Goal: Task Accomplishment & Management: Complete application form

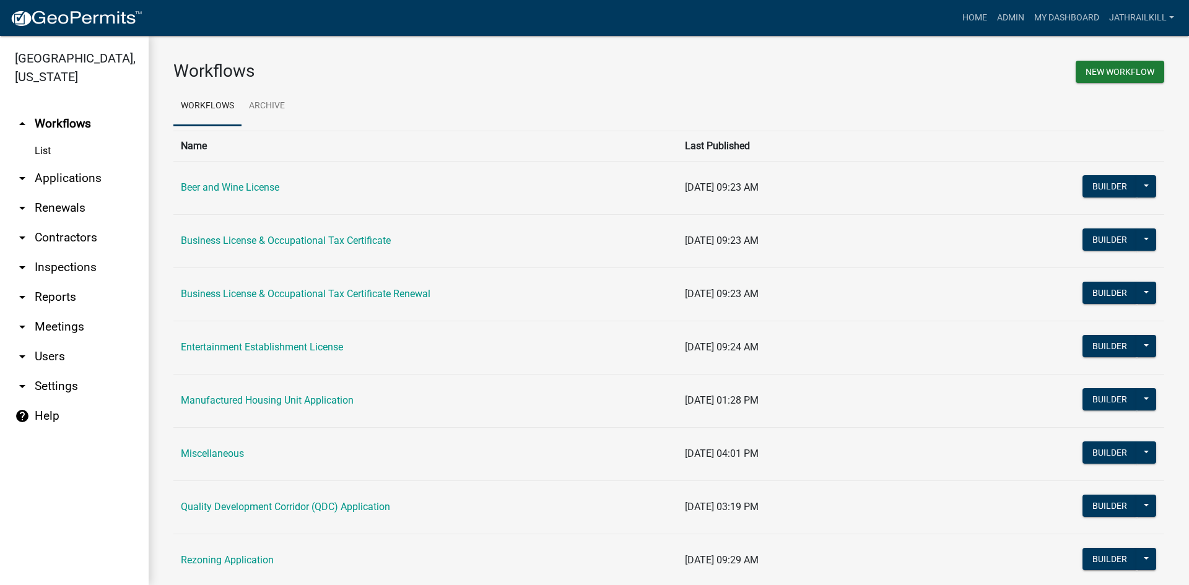
click at [81, 163] on link "arrow_drop_down Applications" at bounding box center [74, 178] width 149 height 30
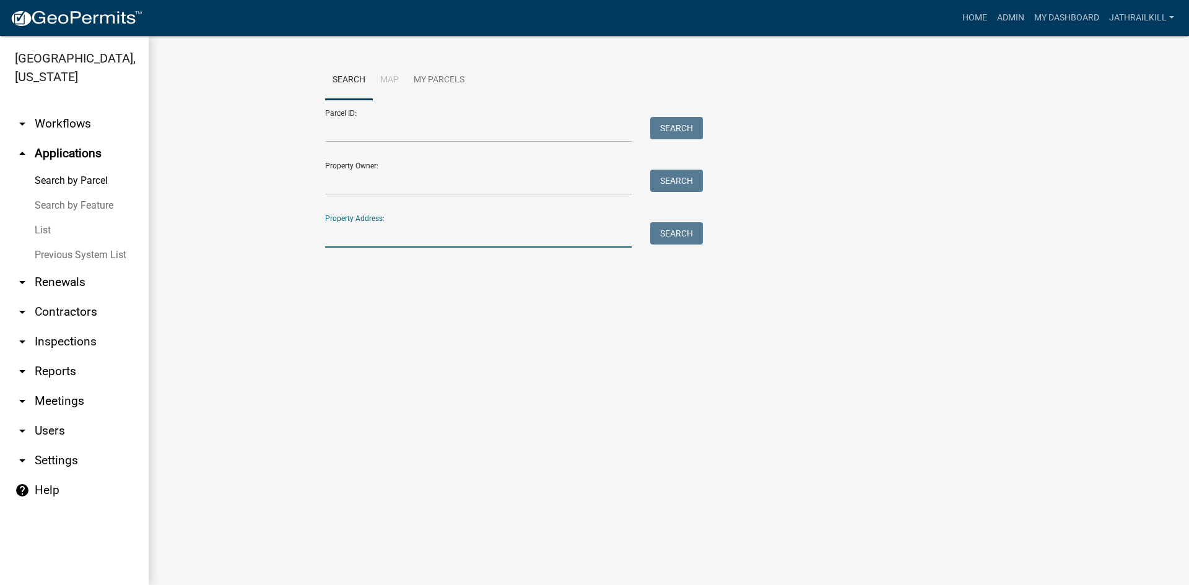
click at [355, 235] on input "Property Address:" at bounding box center [478, 234] width 307 height 25
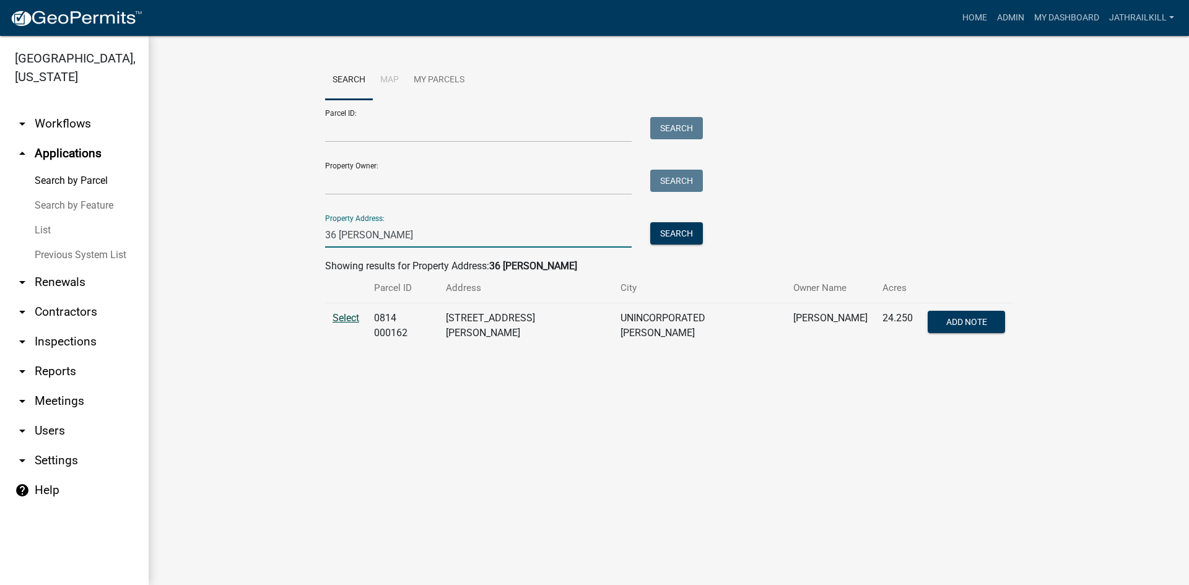
type input "36 [PERSON_NAME]"
click at [352, 321] on span "Select" at bounding box center [346, 318] width 27 height 12
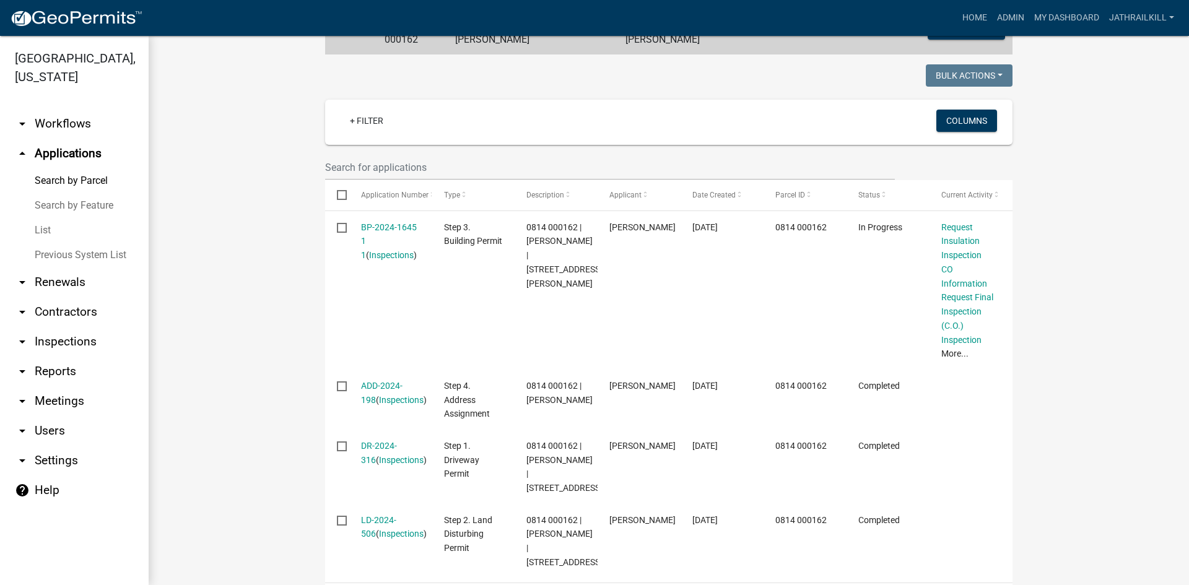
scroll to position [261, 0]
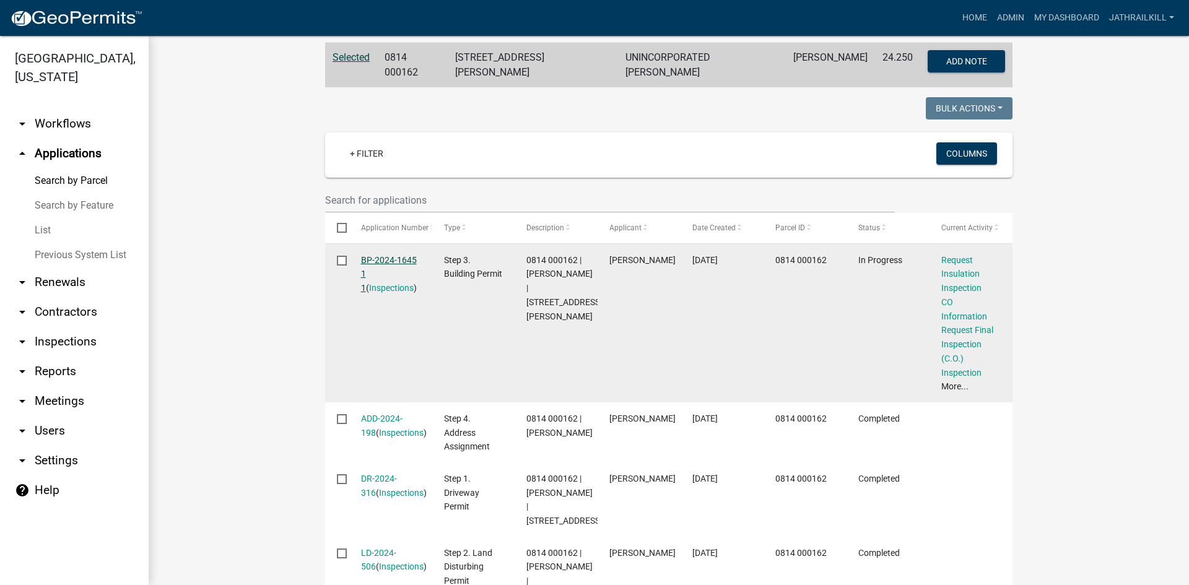
click at [386, 259] on link "BP-2024-1645 1 1" at bounding box center [389, 274] width 56 height 38
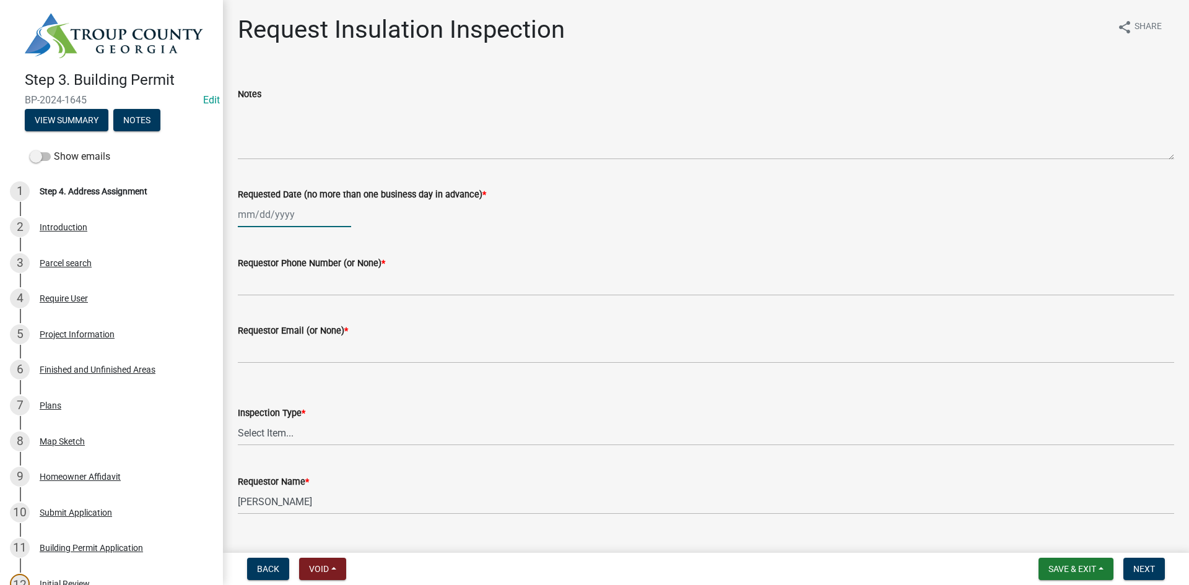
select select "9"
select select "2025"
click at [267, 218] on div "[PERSON_NAME] Feb Mar Apr [PERSON_NAME][DATE] Oct Nov [DATE] 1526 1527 1528 152…" at bounding box center [294, 214] width 113 height 25
click at [308, 276] on div "4" at bounding box center [310, 281] width 20 height 20
type input "[DATE]"
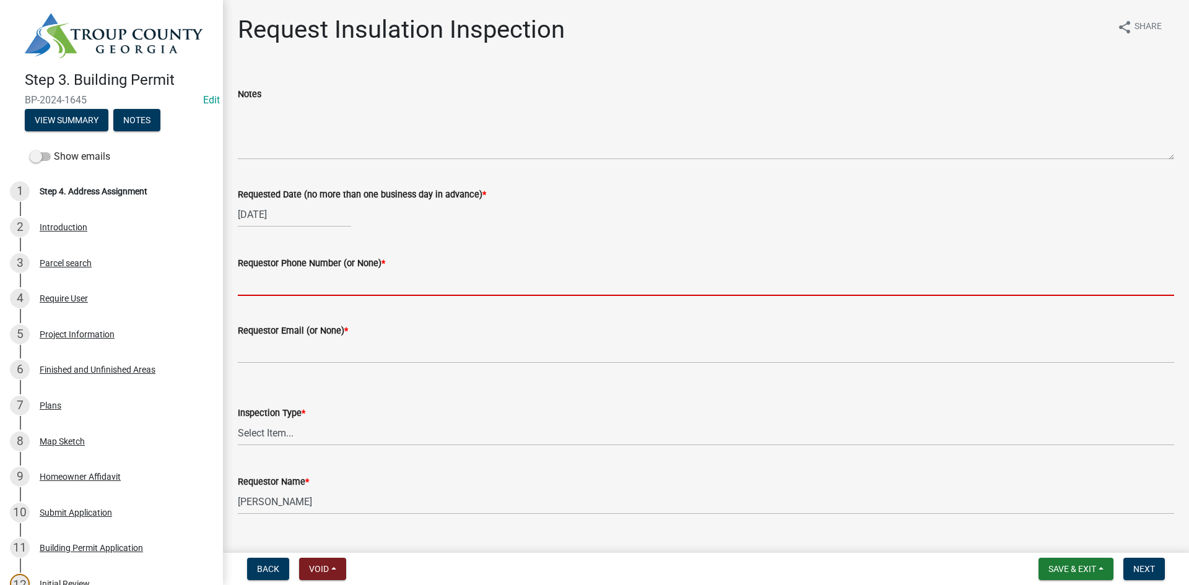
drag, startPoint x: 306, startPoint y: 290, endPoint x: 321, endPoint y: 279, distance: 18.7
click at [306, 289] on input "Requestor Phone Number (or None) *" at bounding box center [706, 283] width 936 height 25
type input "4"
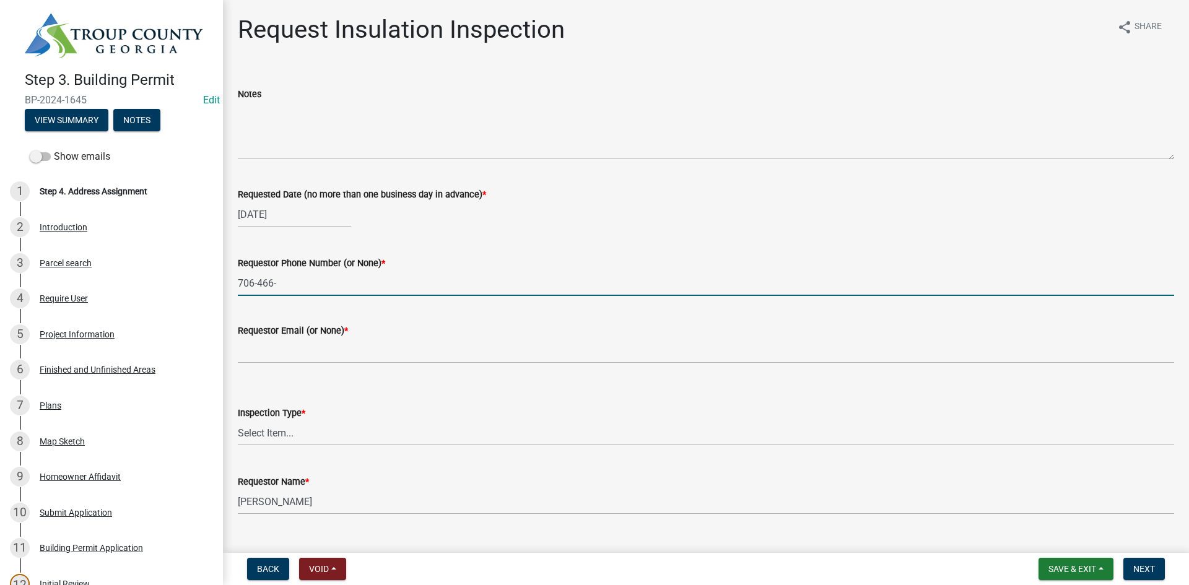
type input "[PHONE_NUMBER]"
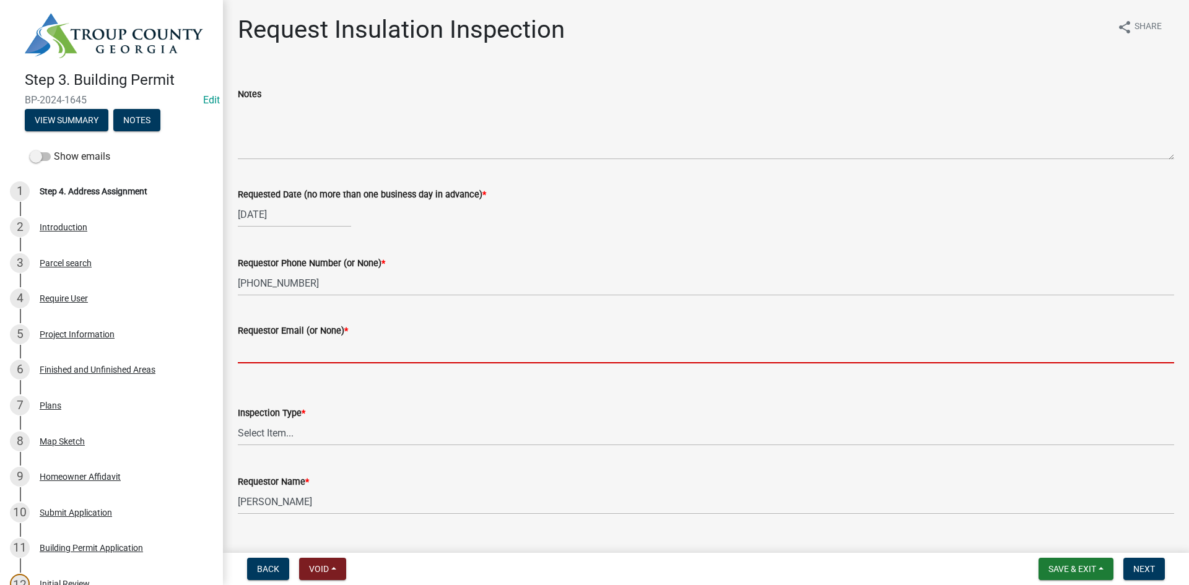
click at [321, 347] on input "Requestor Email (or None) *" at bounding box center [706, 350] width 936 height 25
type input "None"
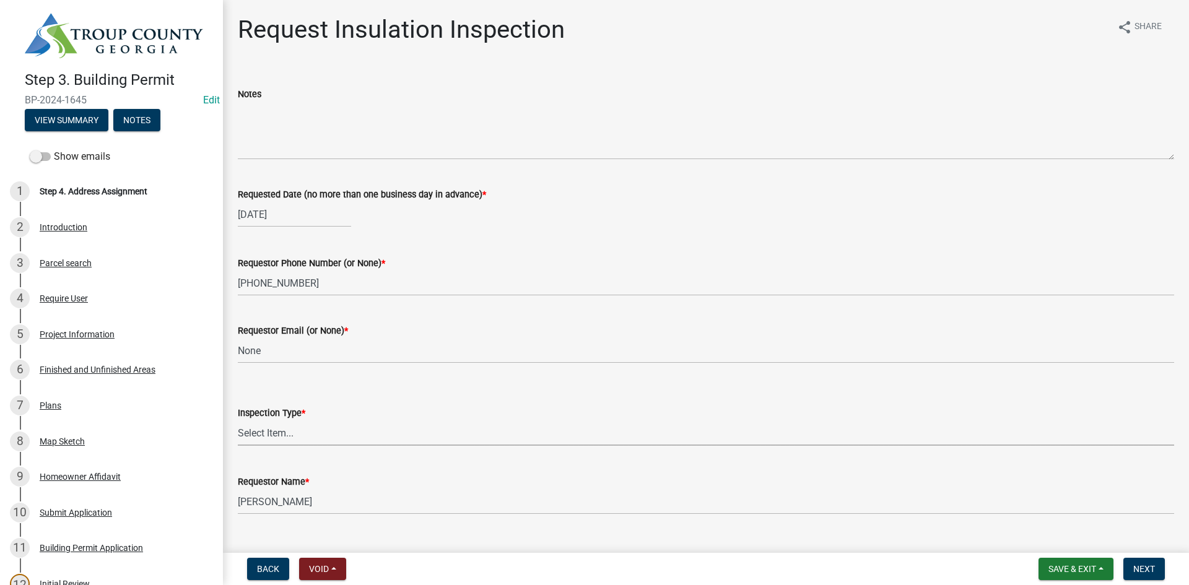
click at [308, 426] on select "Select Item... Insulation" at bounding box center [706, 432] width 936 height 25
click at [238, 420] on select "Select Item... Insulation" at bounding box center [706, 432] width 936 height 25
select select "2e5302d4-b34e-405d-80e1-2f893e7792f7"
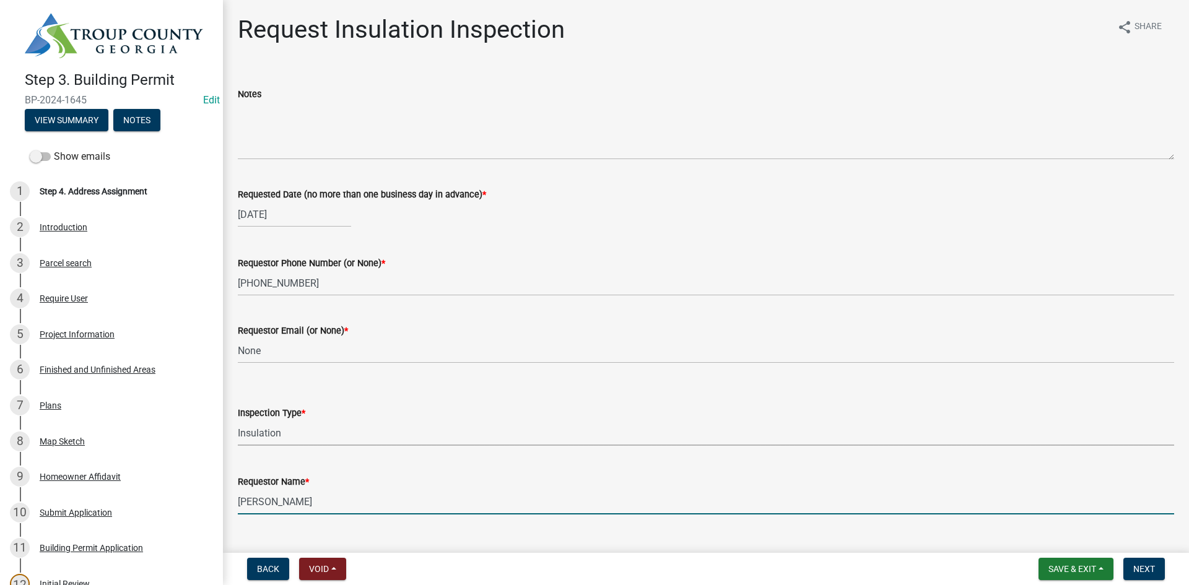
click at [351, 501] on input "[PERSON_NAME]" at bounding box center [706, 501] width 936 height 25
click at [350, 501] on input "[PERSON_NAME]" at bounding box center [706, 501] width 936 height 25
type input "[PERSON_NAME]"
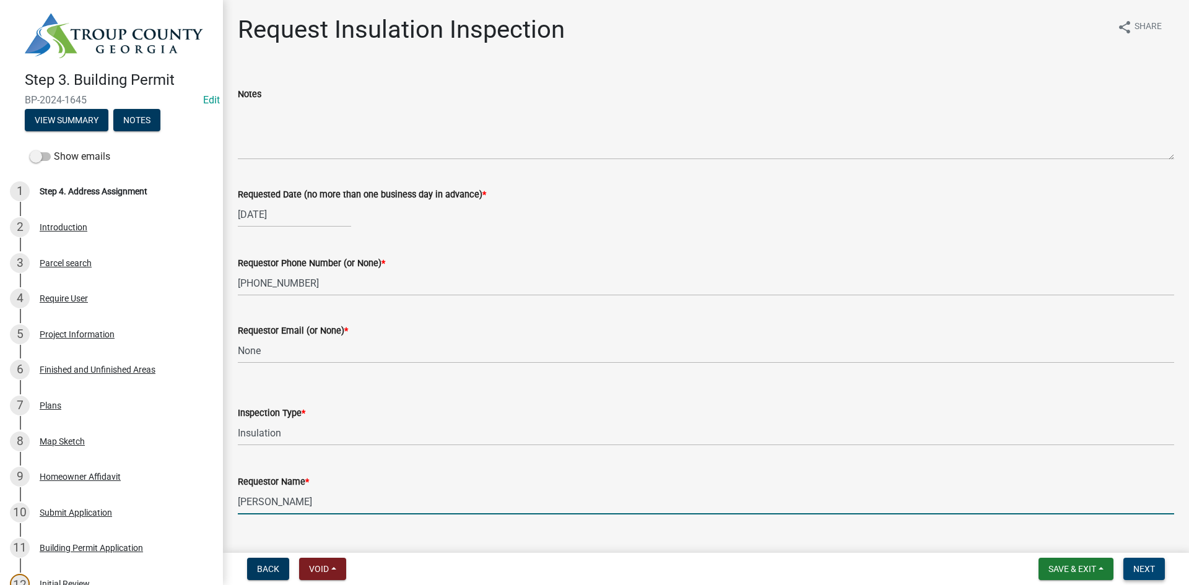
click at [1162, 567] on button "Next" at bounding box center [1143, 569] width 41 height 22
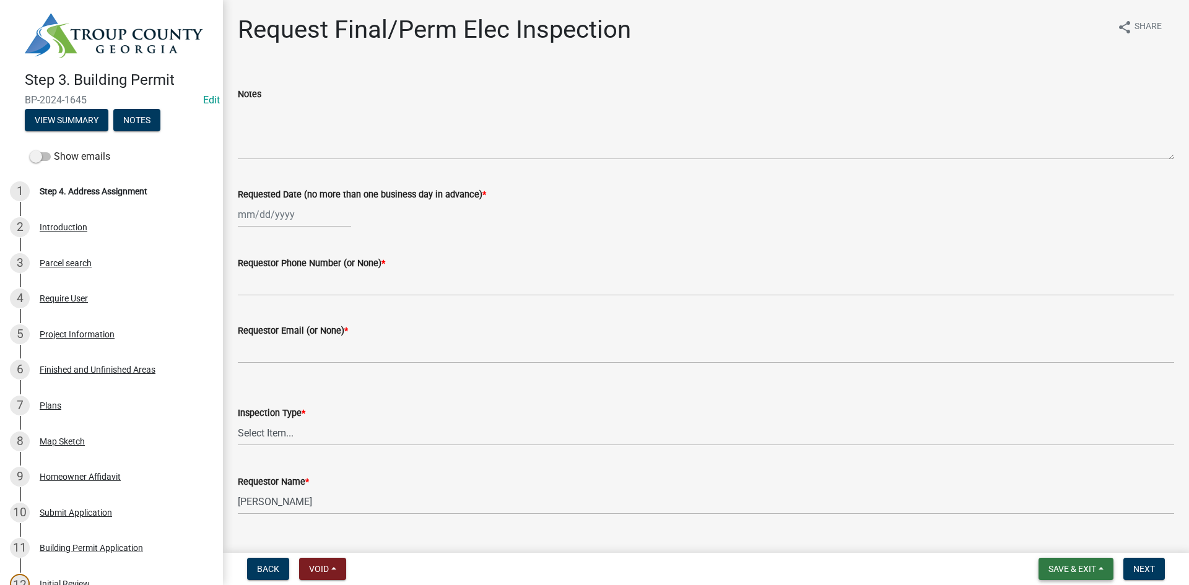
click at [1091, 563] on button "Save & Exit" at bounding box center [1075, 569] width 75 height 22
drag, startPoint x: 1084, startPoint y: 536, endPoint x: 1067, endPoint y: 504, distance: 36.3
click at [1082, 531] on button "Save & Exit" at bounding box center [1063, 537] width 99 height 30
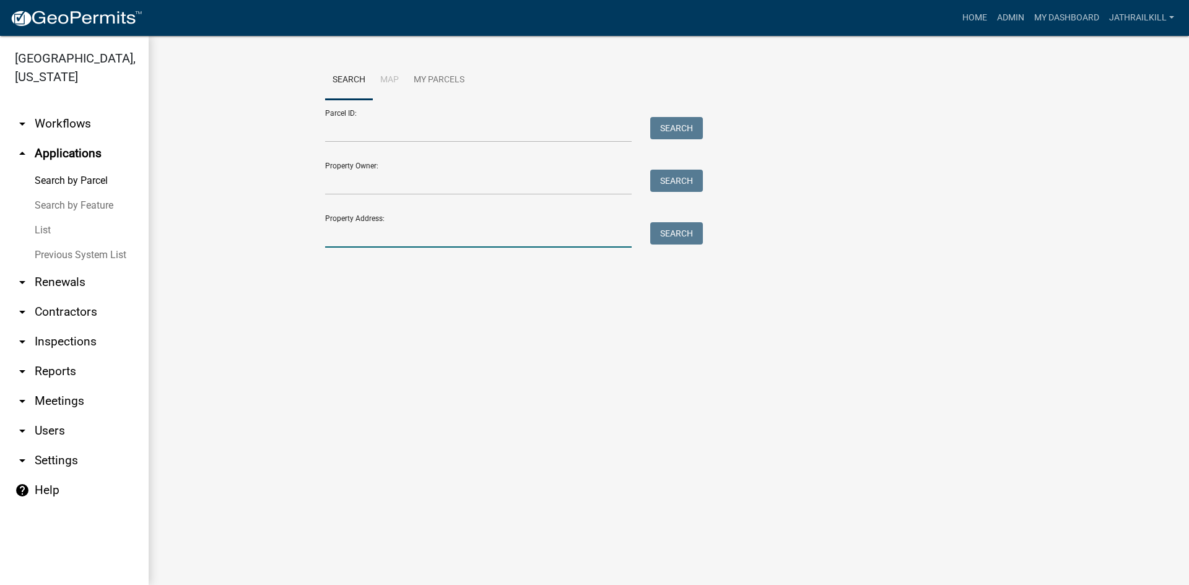
click at [356, 233] on input "Property Address:" at bounding box center [478, 234] width 307 height 25
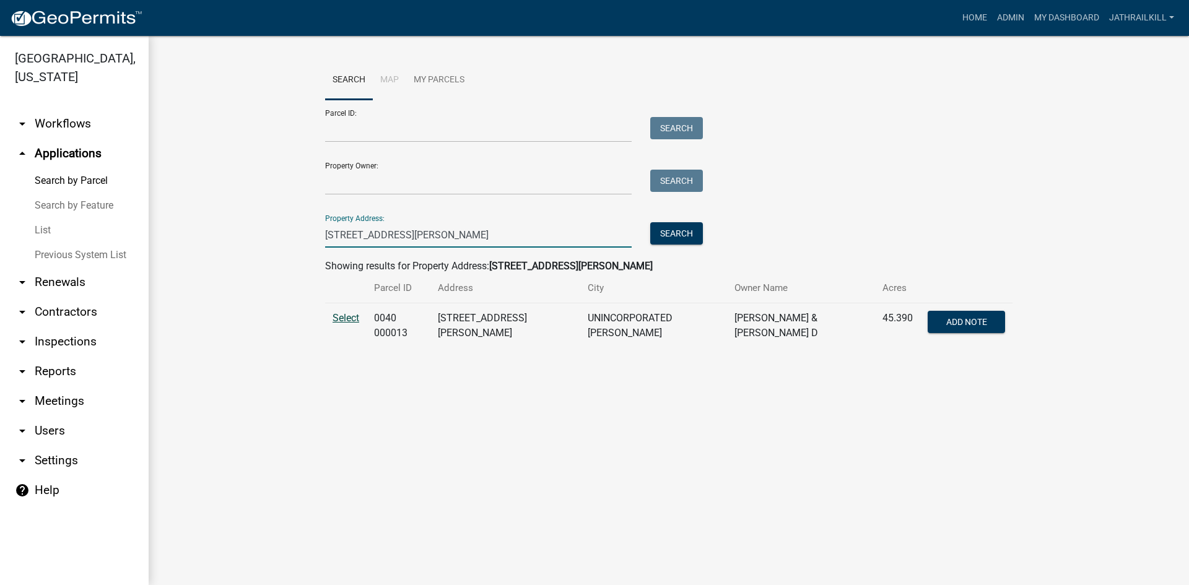
type input "[STREET_ADDRESS][PERSON_NAME]"
click at [357, 315] on span "Select" at bounding box center [346, 318] width 27 height 12
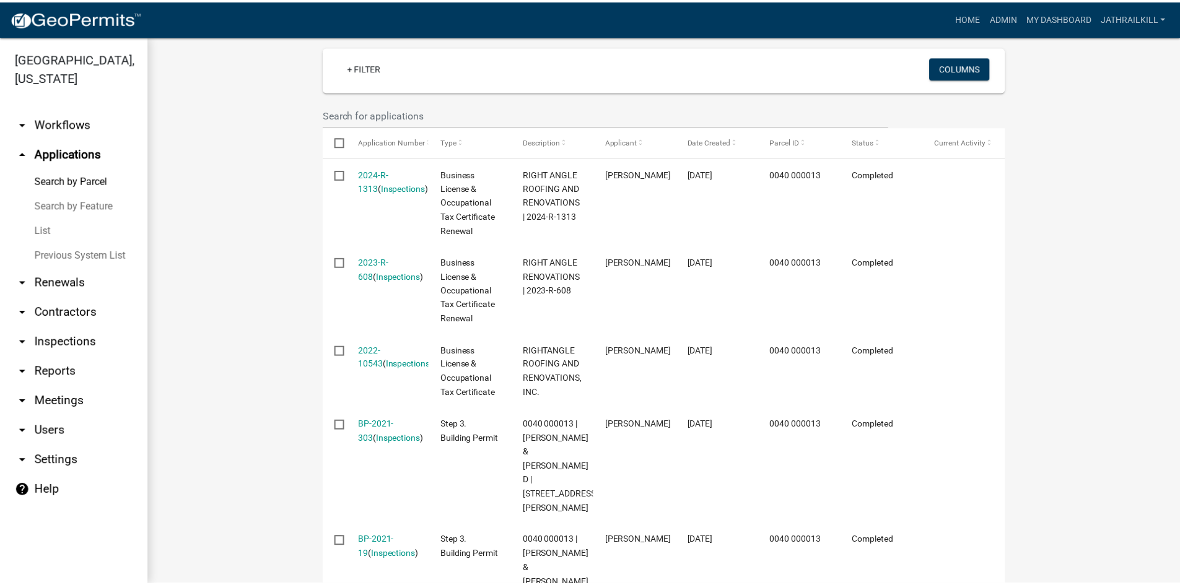
scroll to position [353, 0]
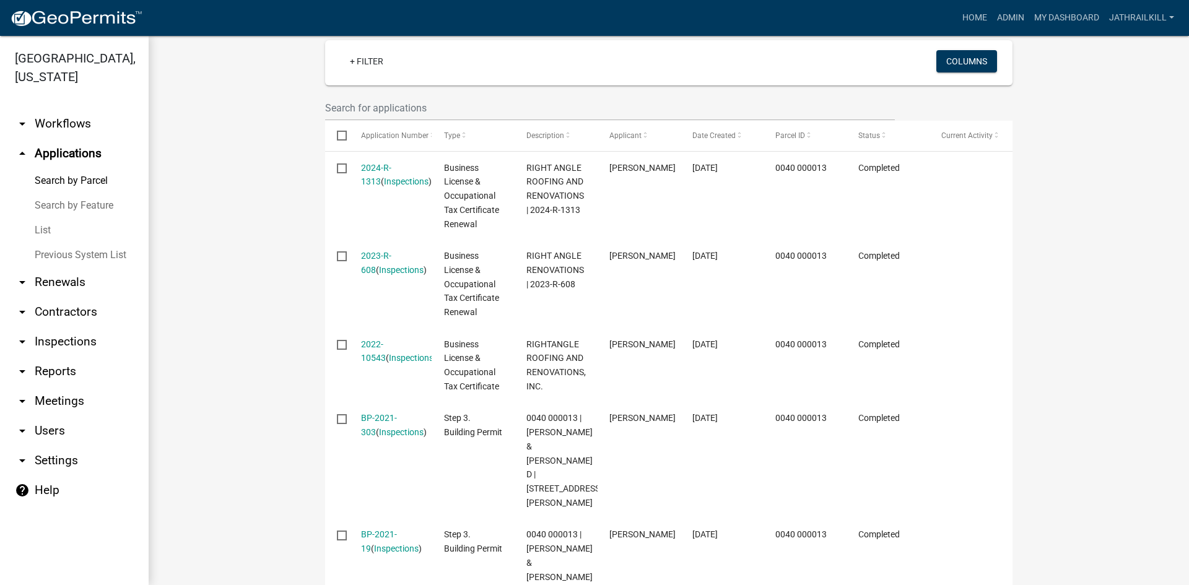
click at [382, 163] on link "2024-R-1313" at bounding box center [376, 175] width 30 height 24
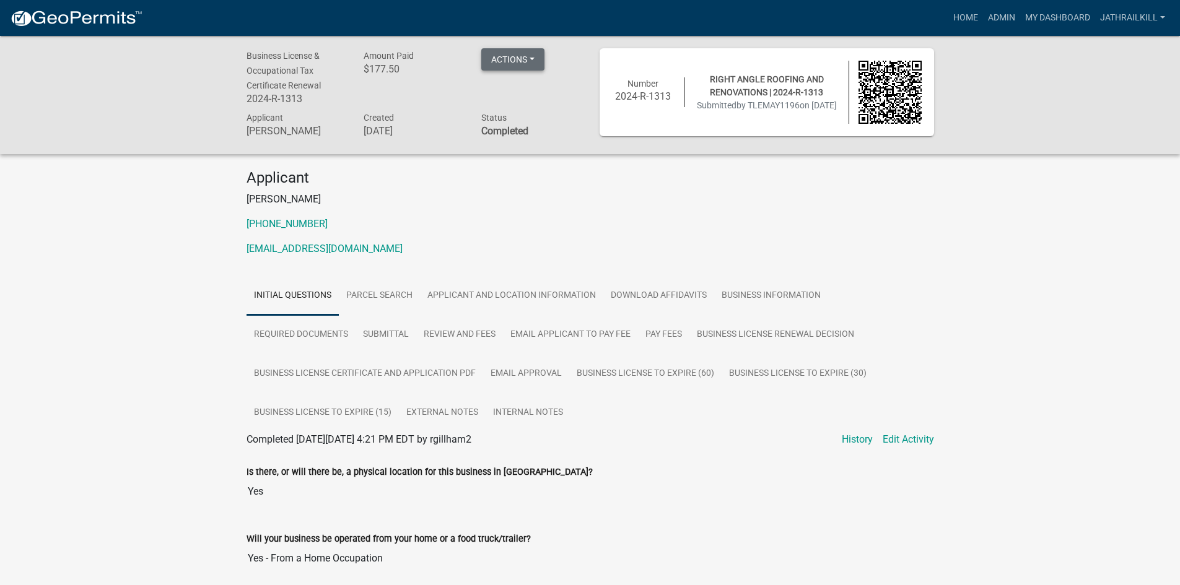
click at [498, 69] on button "Actions" at bounding box center [512, 59] width 63 height 22
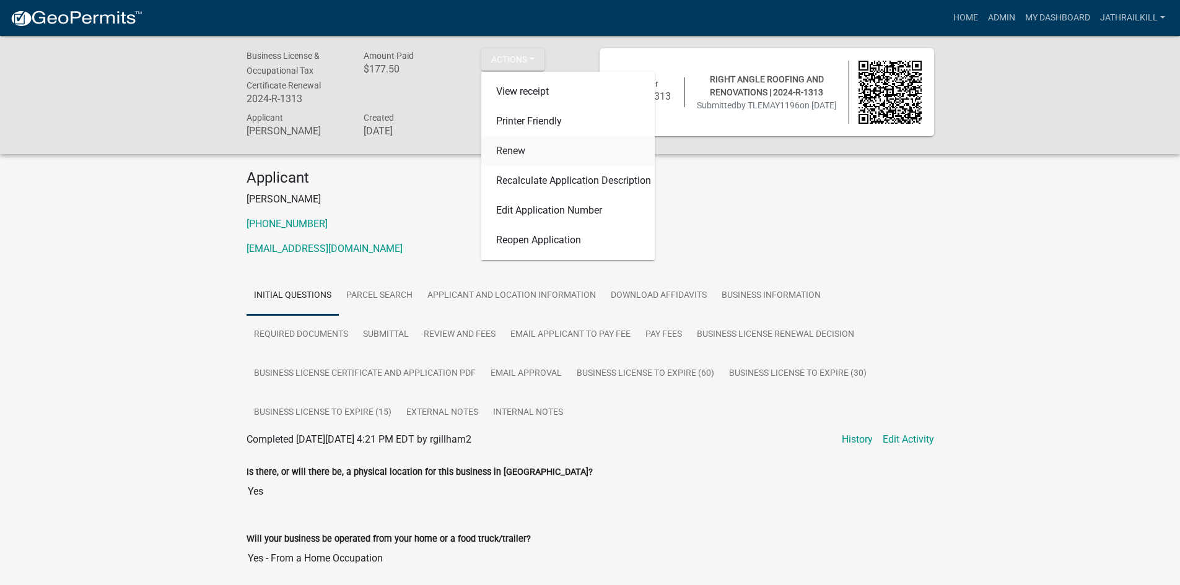
click at [536, 154] on link "Renew" at bounding box center [567, 151] width 173 height 30
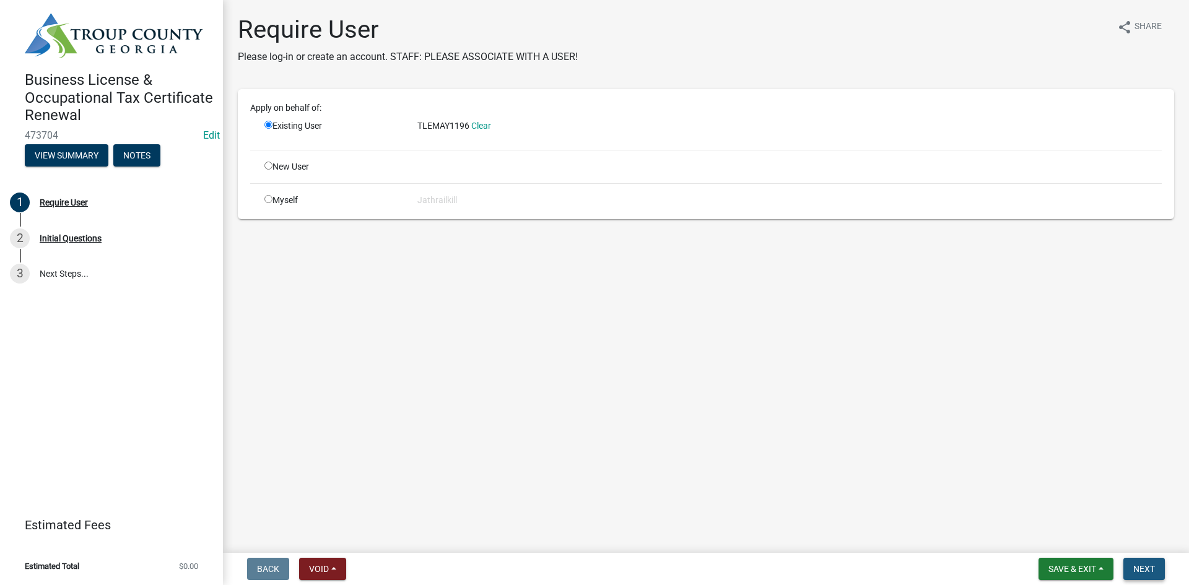
click at [1159, 566] on button "Next" at bounding box center [1143, 569] width 41 height 22
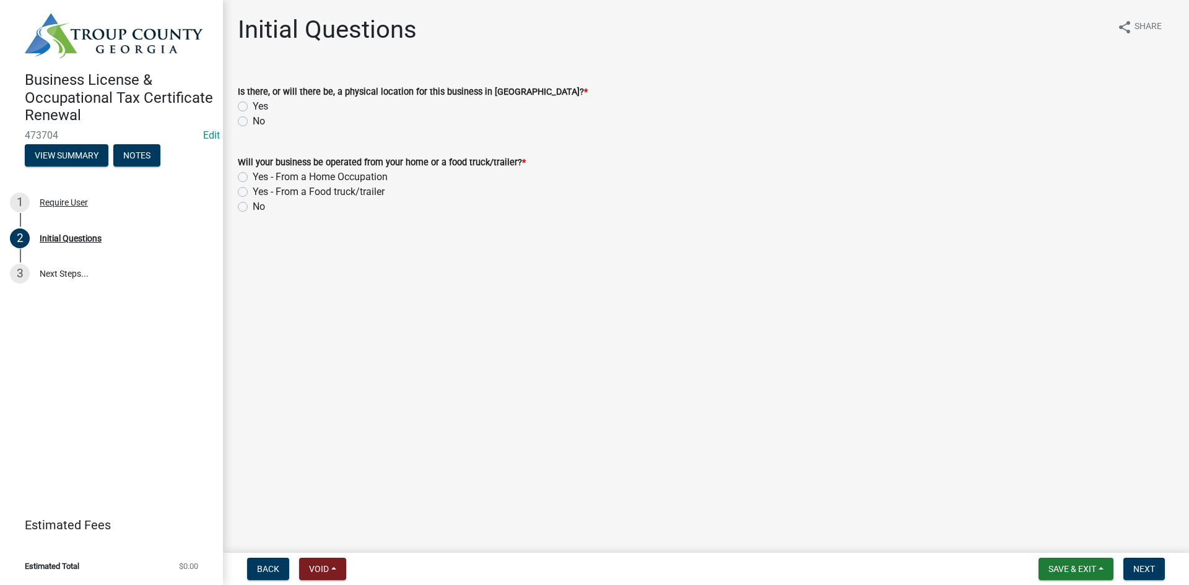
click at [253, 107] on label "Yes" at bounding box center [260, 106] width 15 height 15
click at [253, 107] on input "Yes" at bounding box center [257, 103] width 8 height 8
radio input "true"
drag, startPoint x: 250, startPoint y: 180, endPoint x: 243, endPoint y: 178, distance: 7.1
click at [250, 180] on div "Yes - From a Home Occupation" at bounding box center [706, 177] width 936 height 15
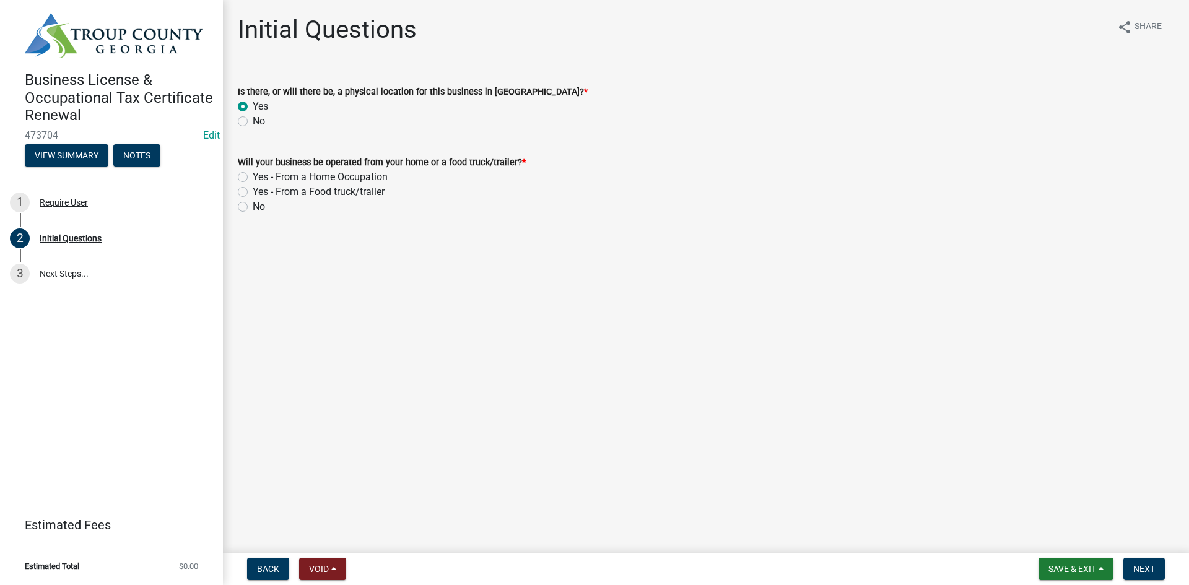
click at [253, 177] on label "Yes - From a Home Occupation" at bounding box center [320, 177] width 135 height 15
click at [253, 177] on input "Yes - From a Home Occupation" at bounding box center [257, 174] width 8 height 8
radio input "true"
click at [1149, 566] on span "Next" at bounding box center [1144, 569] width 22 height 10
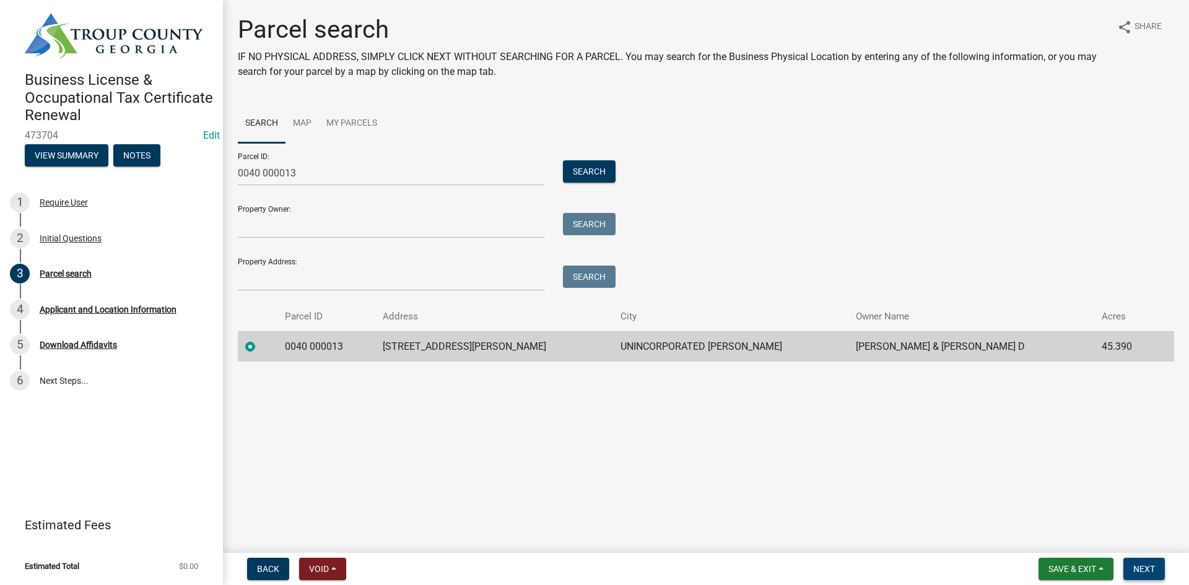
click at [1139, 565] on span "Next" at bounding box center [1144, 569] width 22 height 10
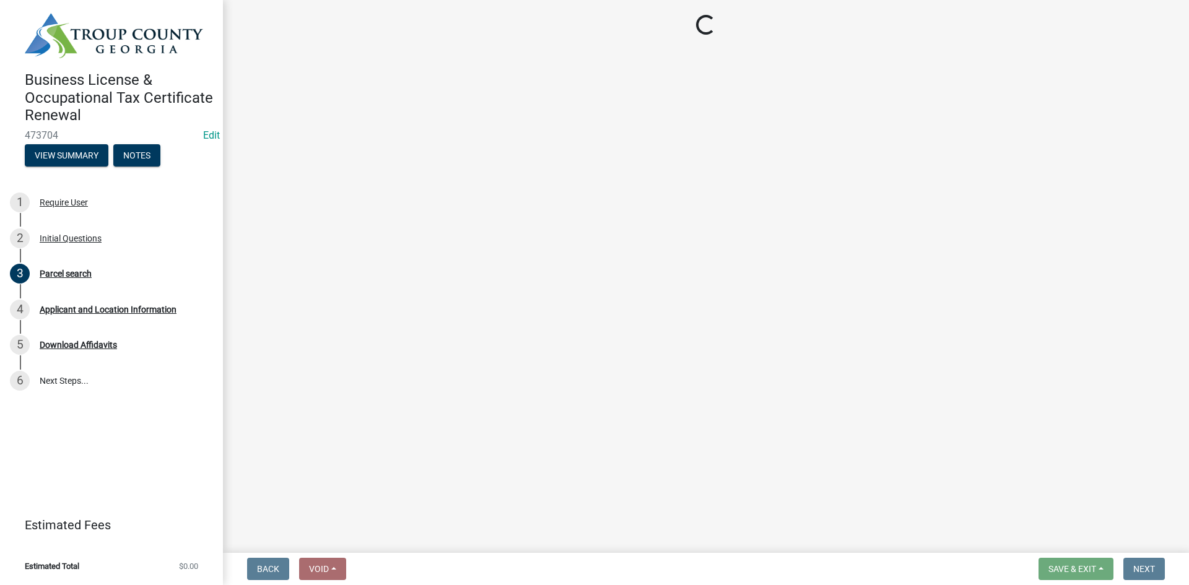
select select "GA"
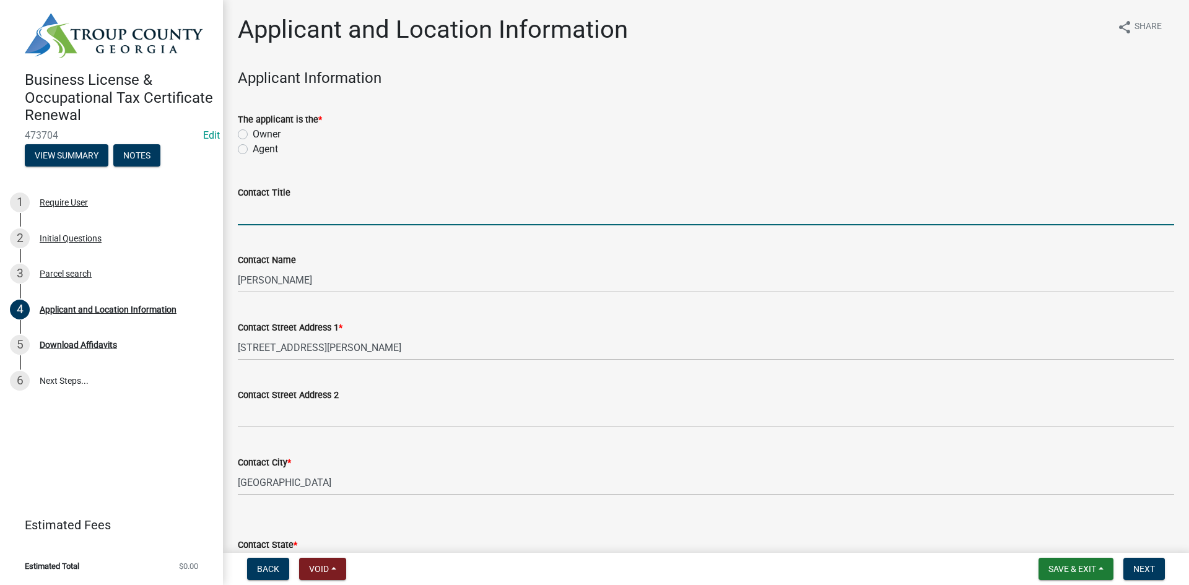
click at [284, 215] on input "Contact Title" at bounding box center [706, 212] width 936 height 25
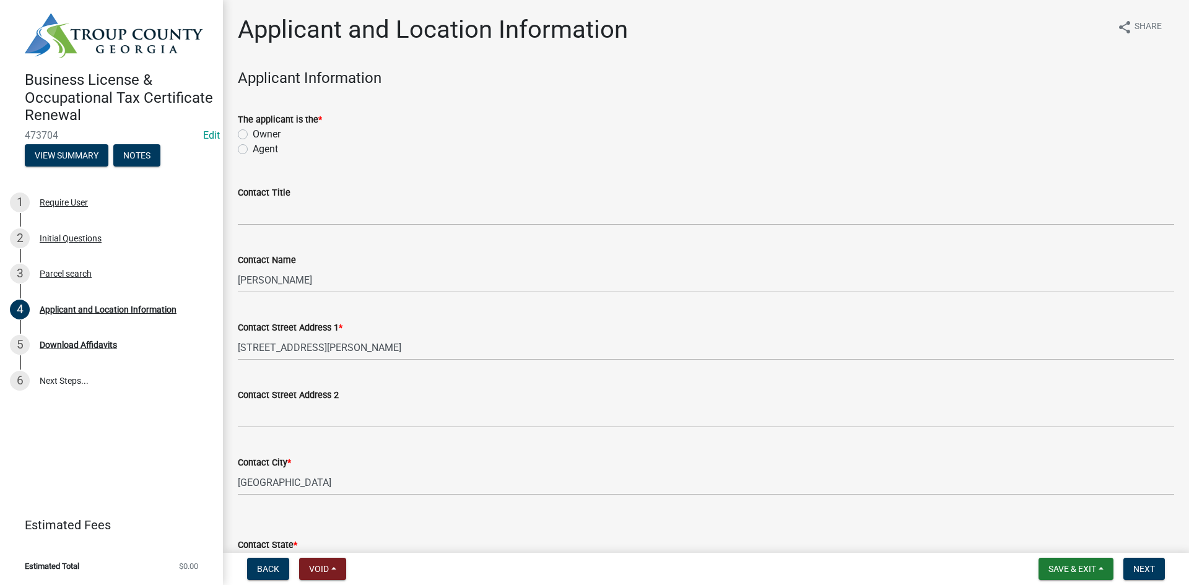
click at [253, 138] on label "Owner" at bounding box center [267, 134] width 28 height 15
click at [253, 135] on input "Owner" at bounding box center [257, 131] width 8 height 8
radio input "true"
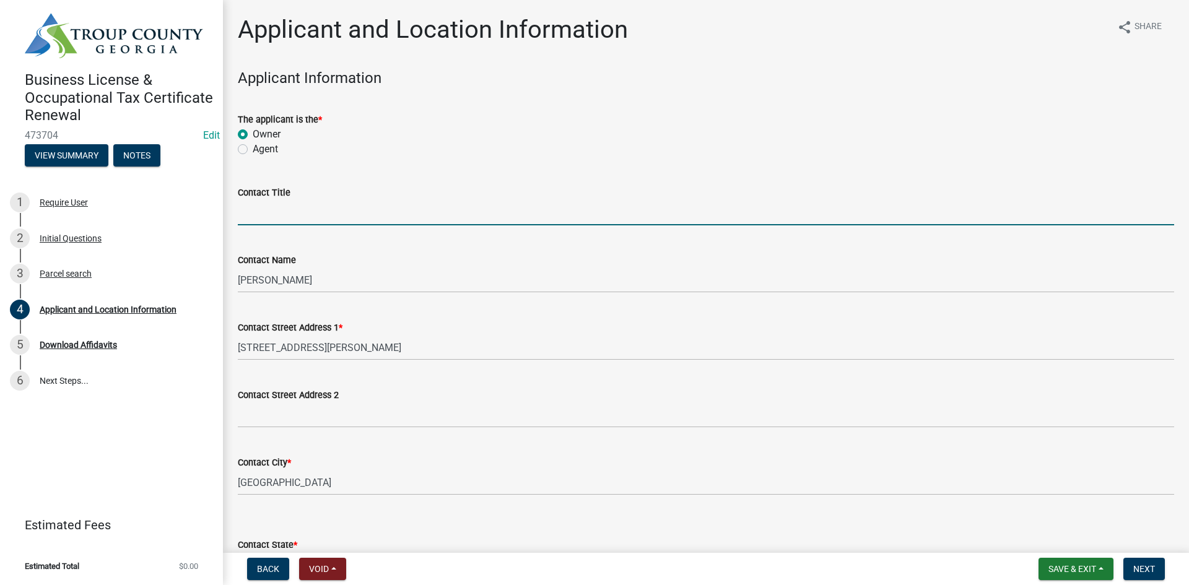
click at [272, 202] on input "Contact Title" at bounding box center [706, 212] width 936 height 25
type input "Owner"
click at [279, 216] on input "Owner" at bounding box center [706, 212] width 936 height 25
drag, startPoint x: 264, startPoint y: 201, endPoint x: 268, endPoint y: 209, distance: 8.3
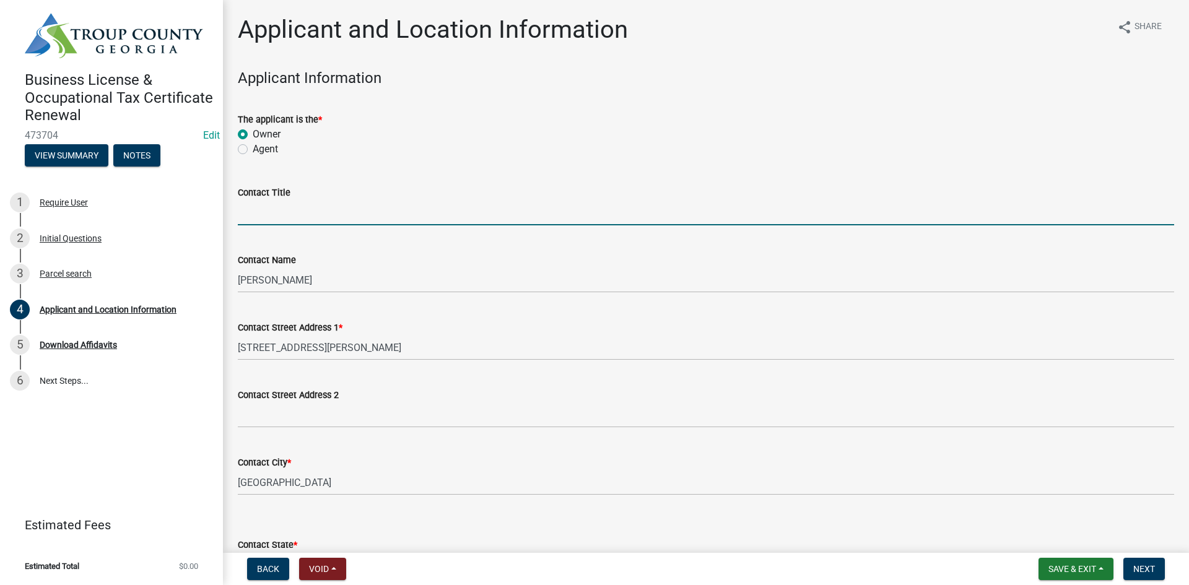
click at [265, 202] on input "Contact Title" at bounding box center [706, 212] width 936 height 25
type input "Business Owner"
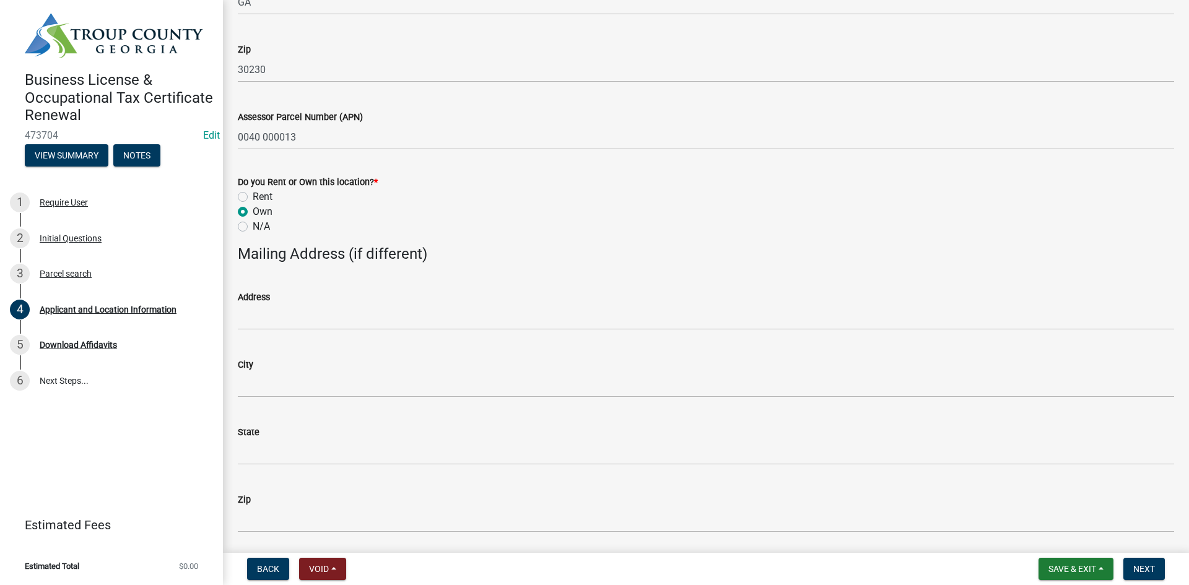
scroll to position [1053, 0]
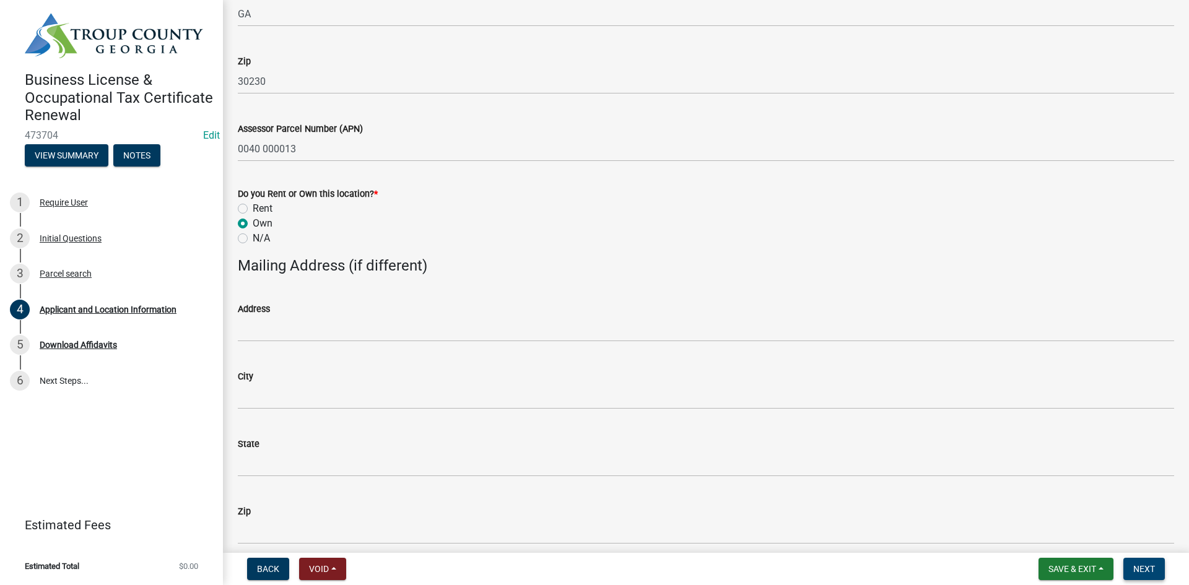
click at [1146, 568] on span "Next" at bounding box center [1144, 569] width 22 height 10
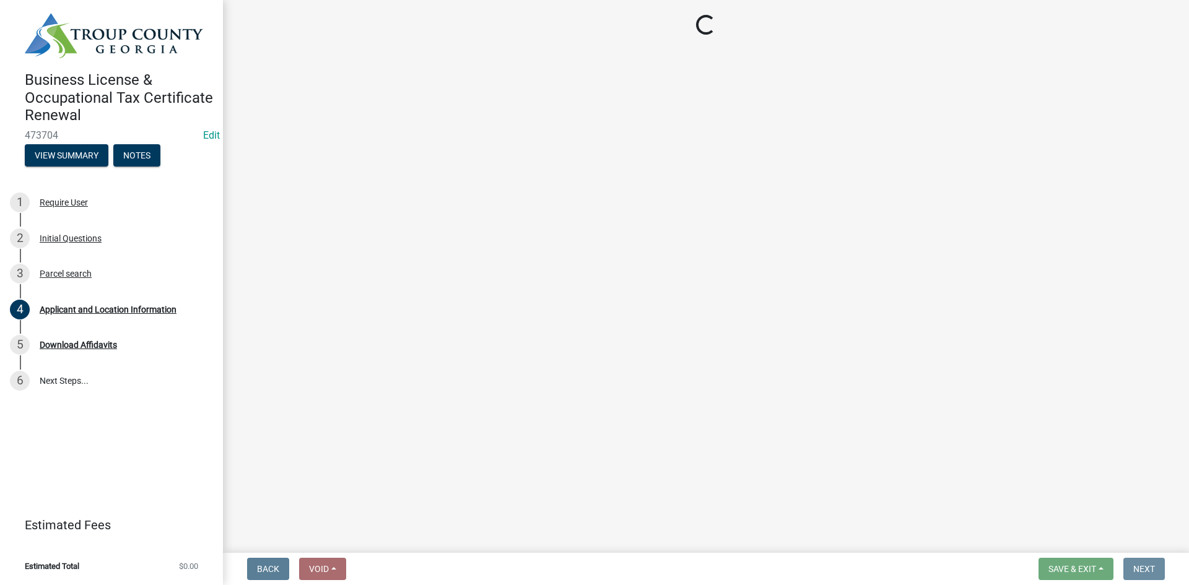
scroll to position [0, 0]
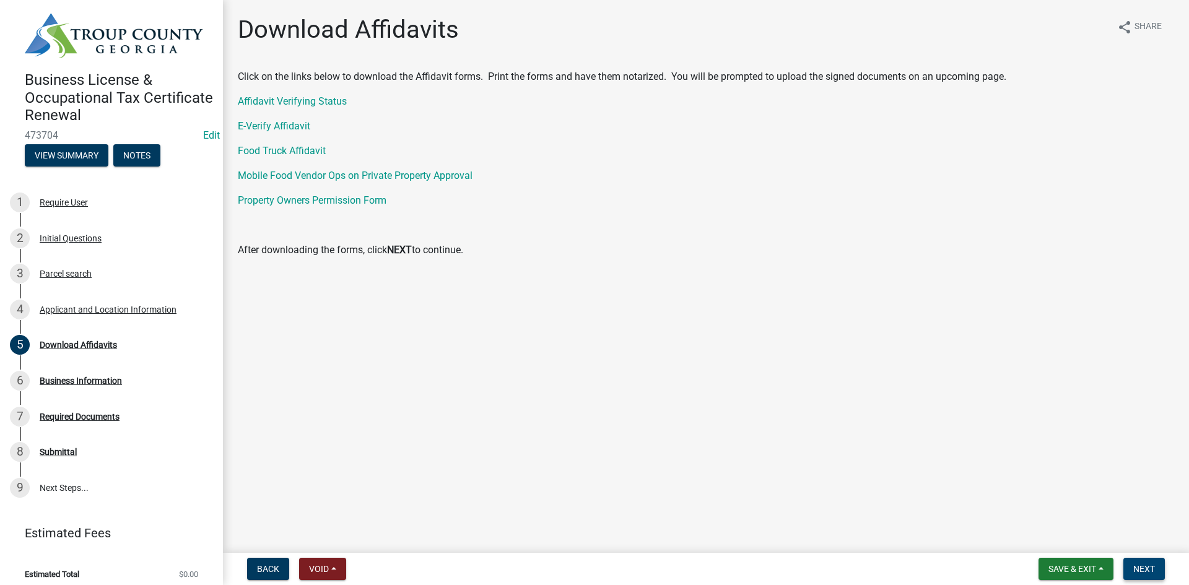
click at [1138, 567] on span "Next" at bounding box center [1144, 569] width 22 height 10
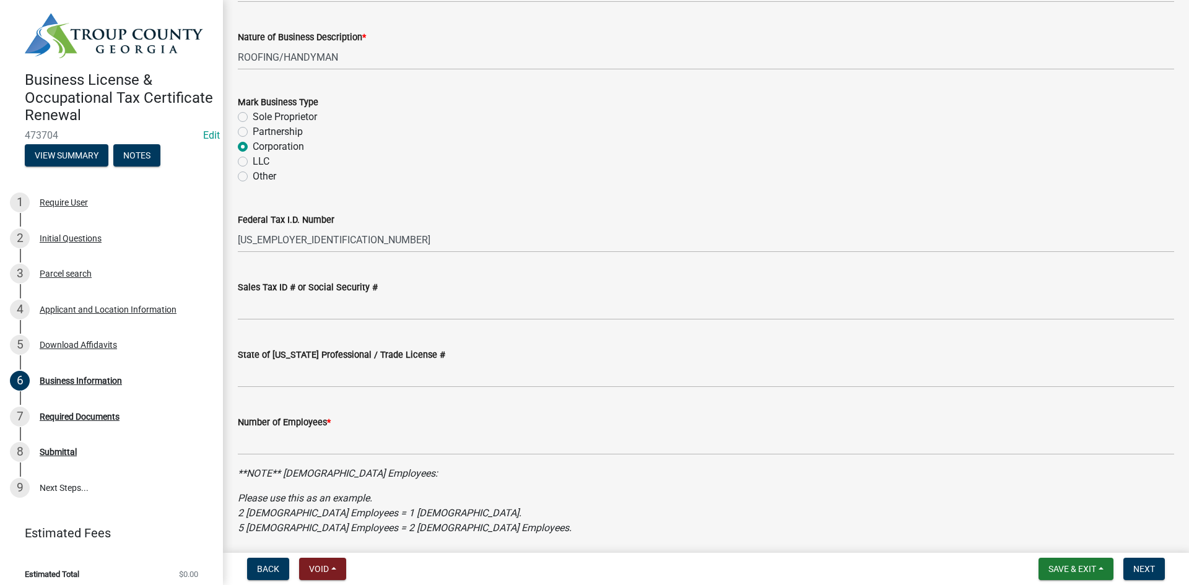
scroll to position [238, 0]
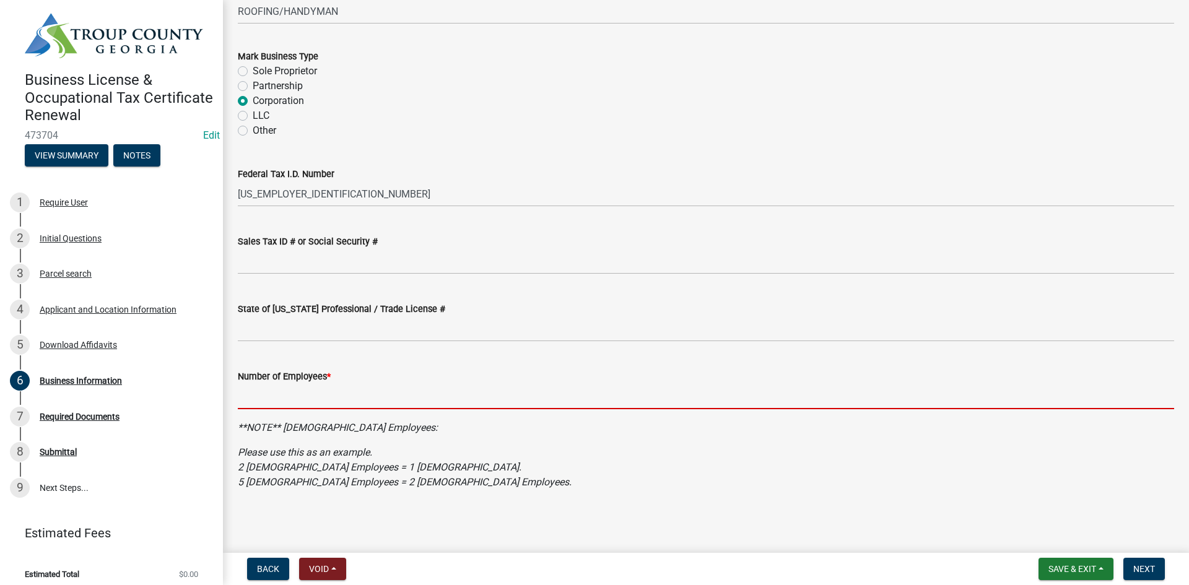
click at [354, 394] on input "text" at bounding box center [706, 396] width 936 height 25
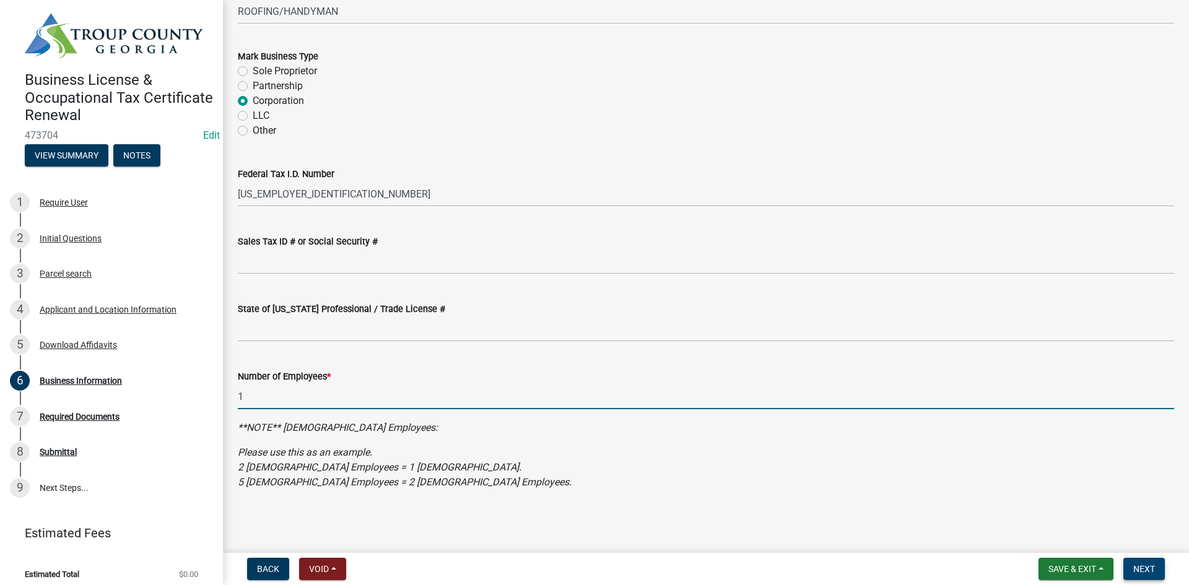
type input "1"
click at [1158, 565] on button "Next" at bounding box center [1143, 569] width 41 height 22
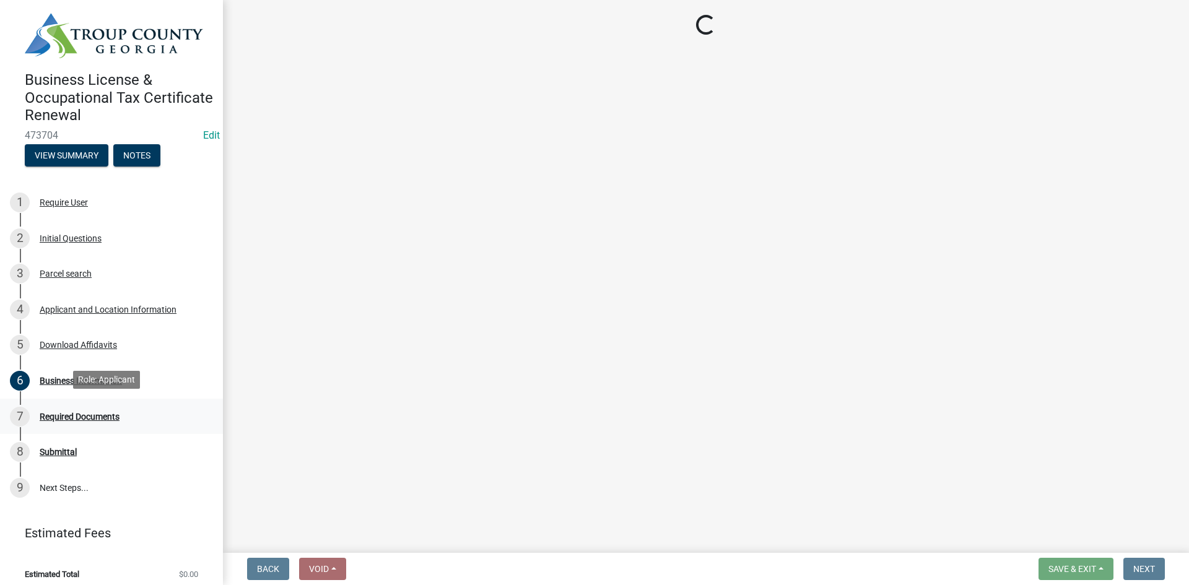
scroll to position [6, 0]
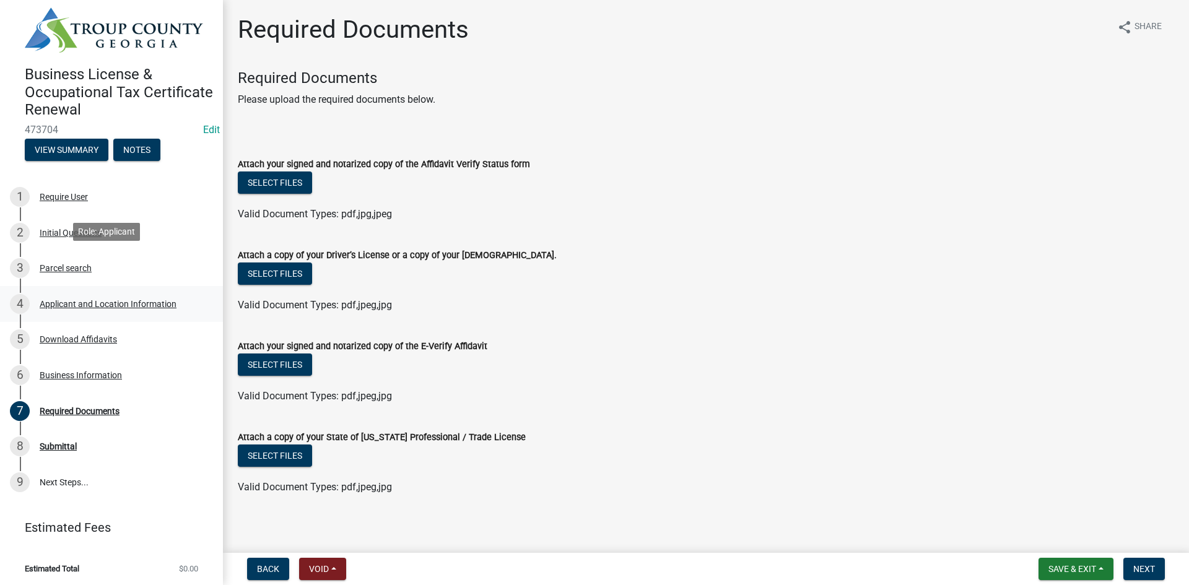
click at [98, 294] on div "4 Applicant and Location Information" at bounding box center [106, 304] width 193 height 20
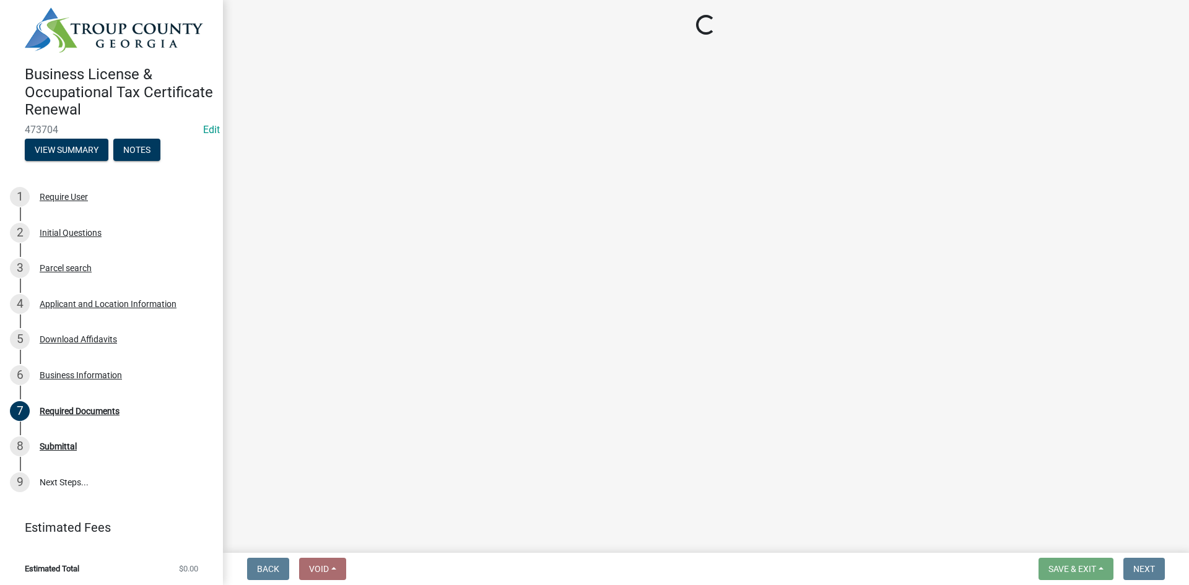
select select "GA"
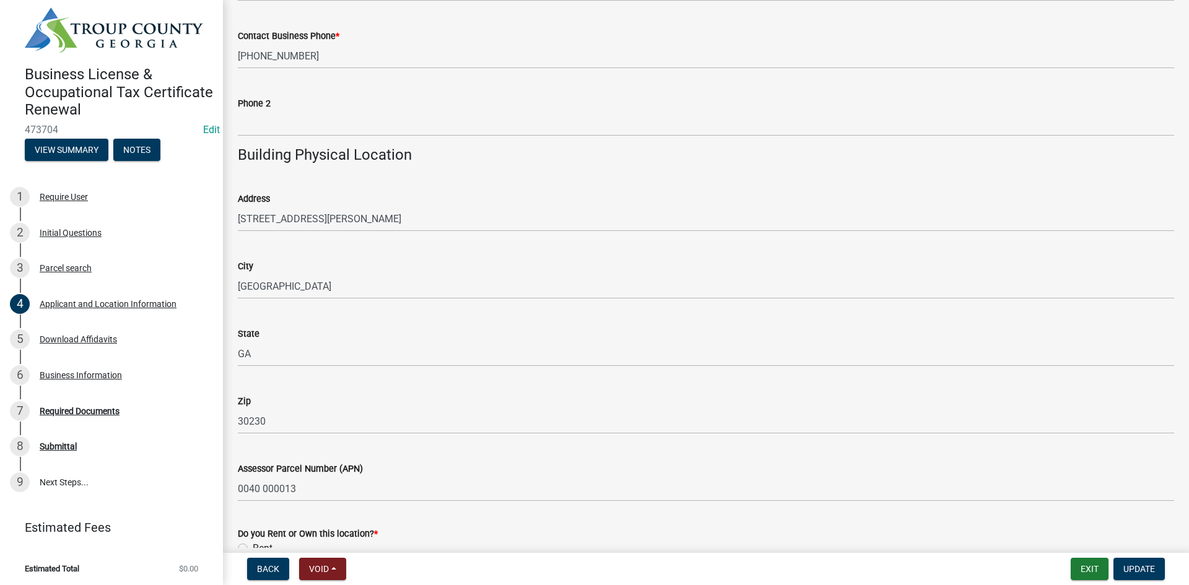
scroll to position [867, 0]
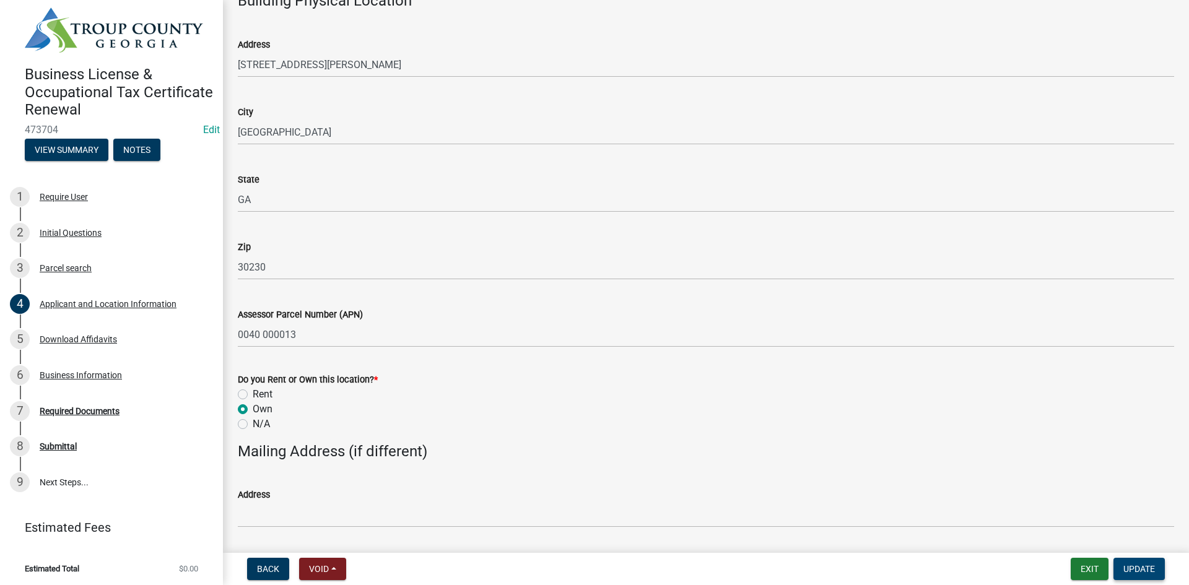
click at [1124, 573] on span "Update" at bounding box center [1139, 569] width 32 height 10
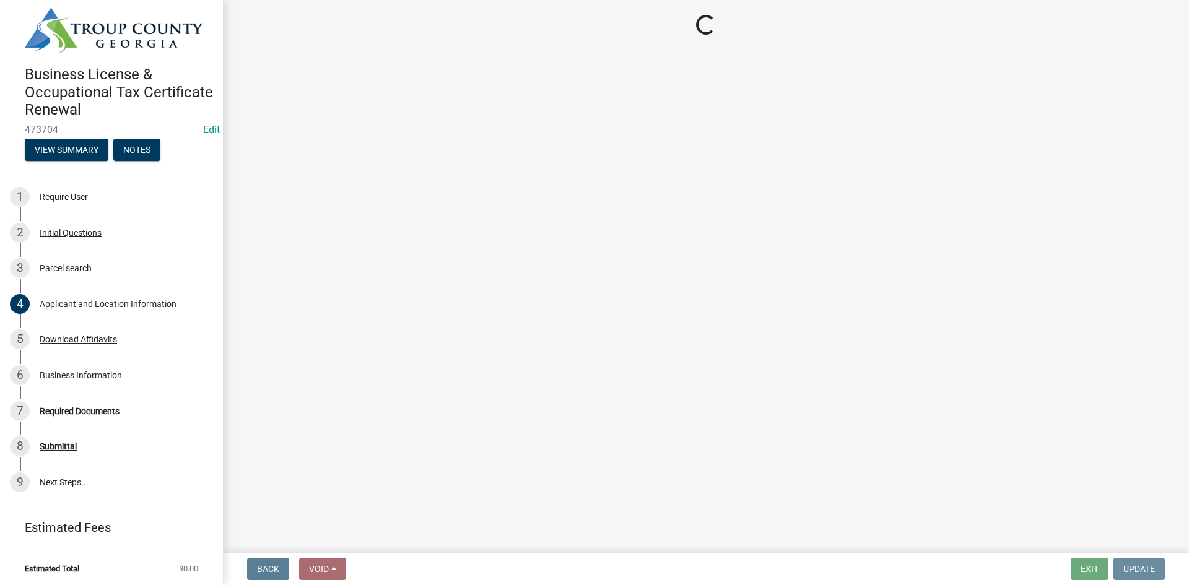
scroll to position [0, 0]
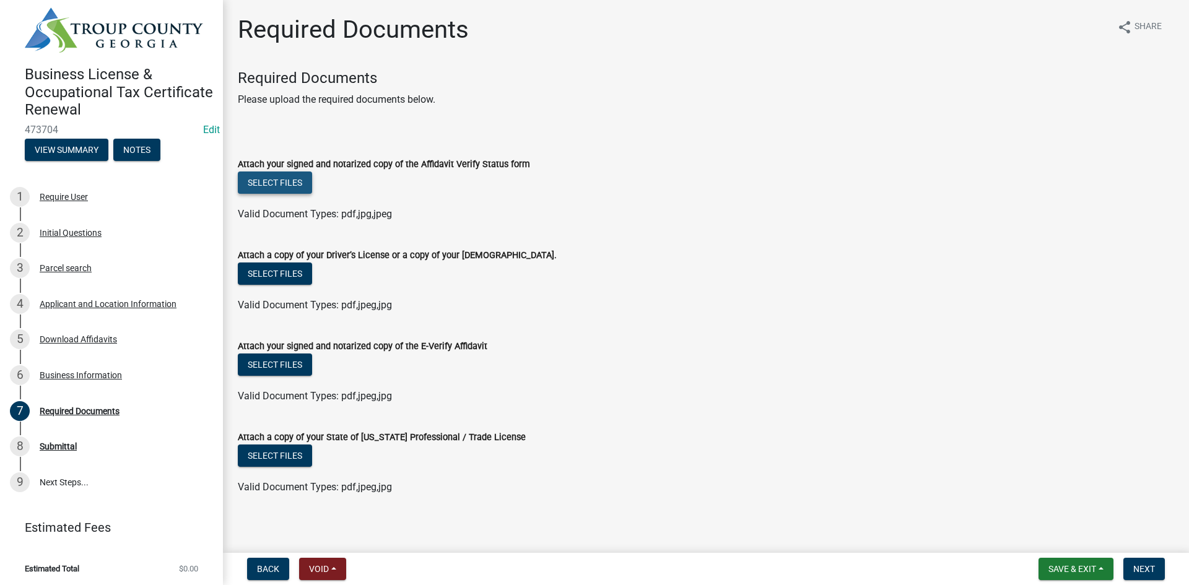
click at [302, 188] on button "Select files" at bounding box center [275, 183] width 74 height 22
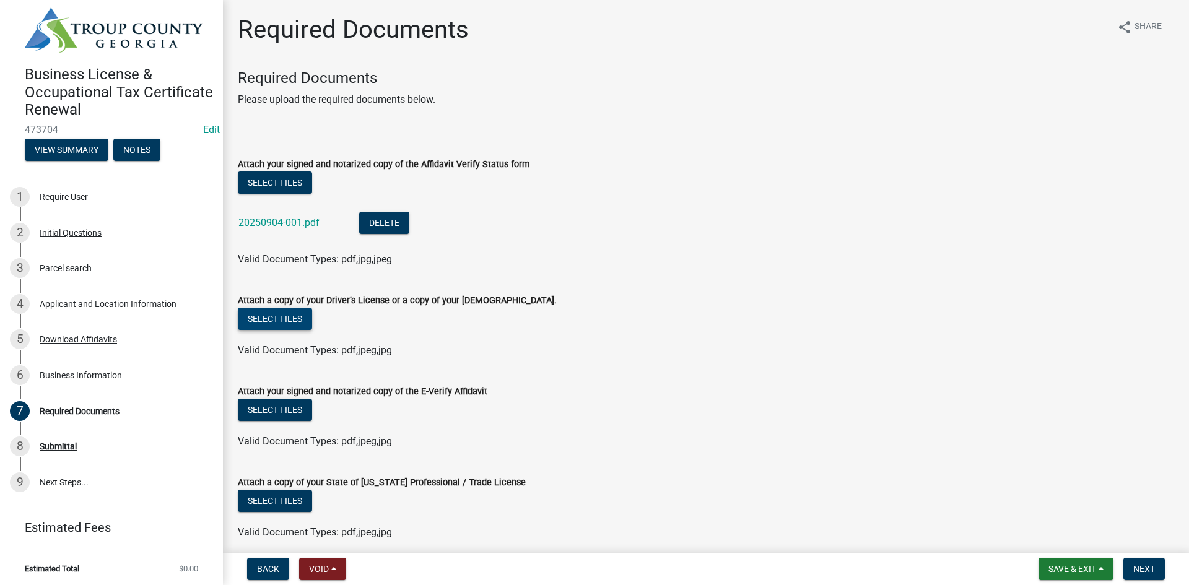
click at [288, 310] on button "Select files" at bounding box center [275, 319] width 74 height 22
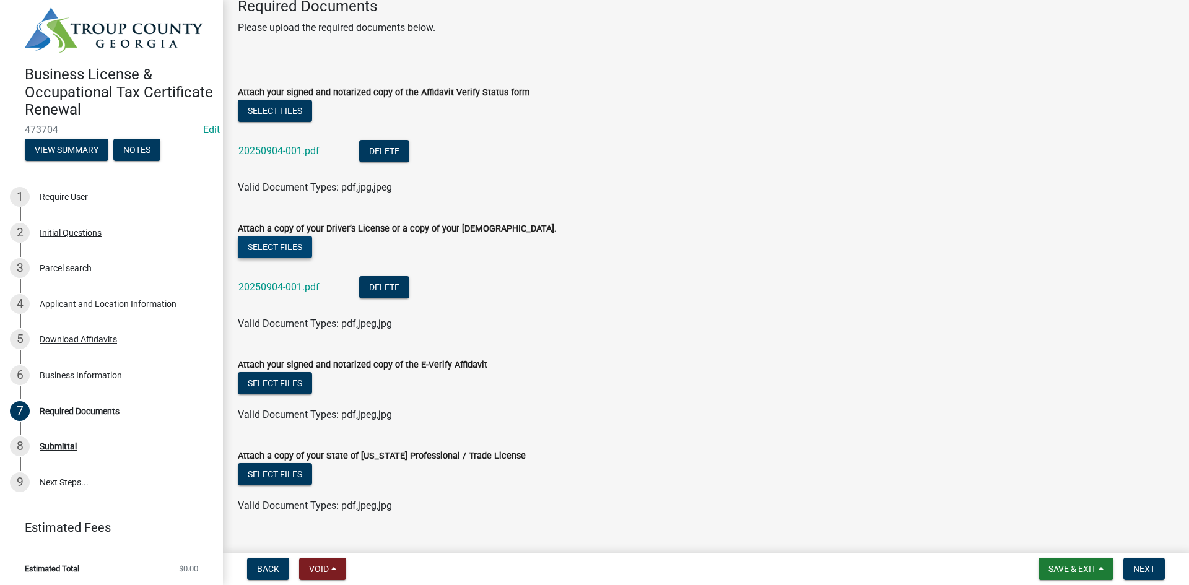
scroll to position [76, 0]
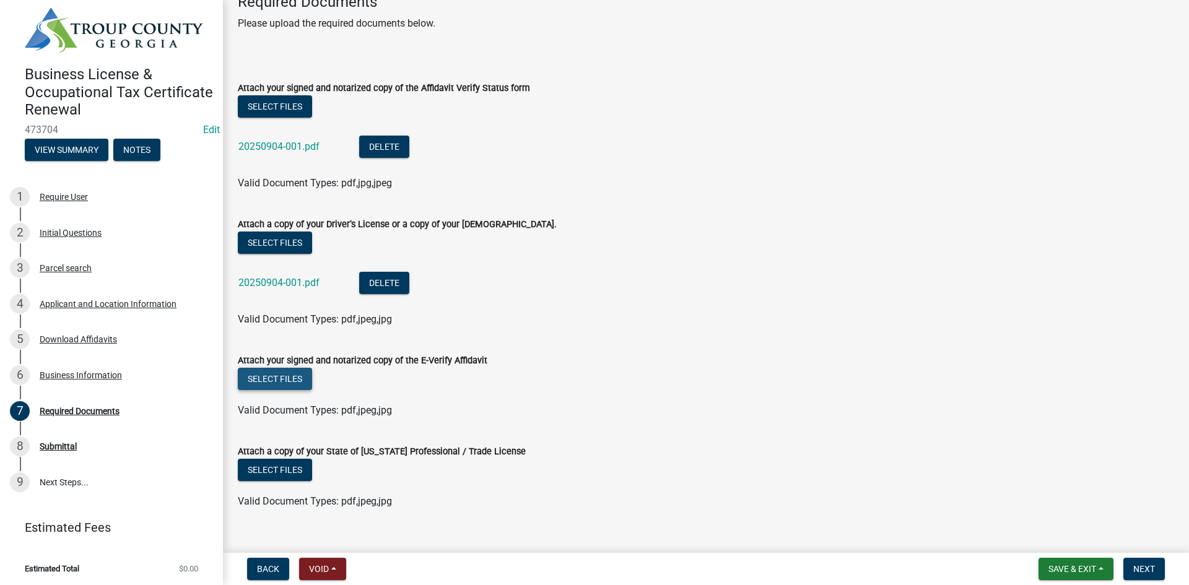
click at [283, 375] on button "Select files" at bounding box center [275, 379] width 74 height 22
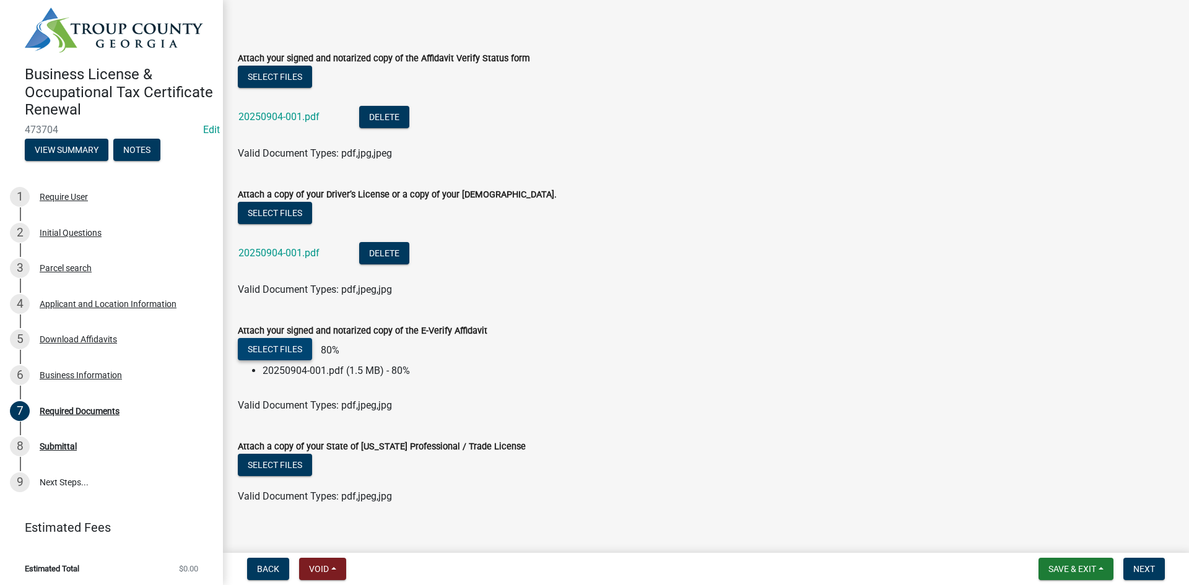
scroll to position [121, 0]
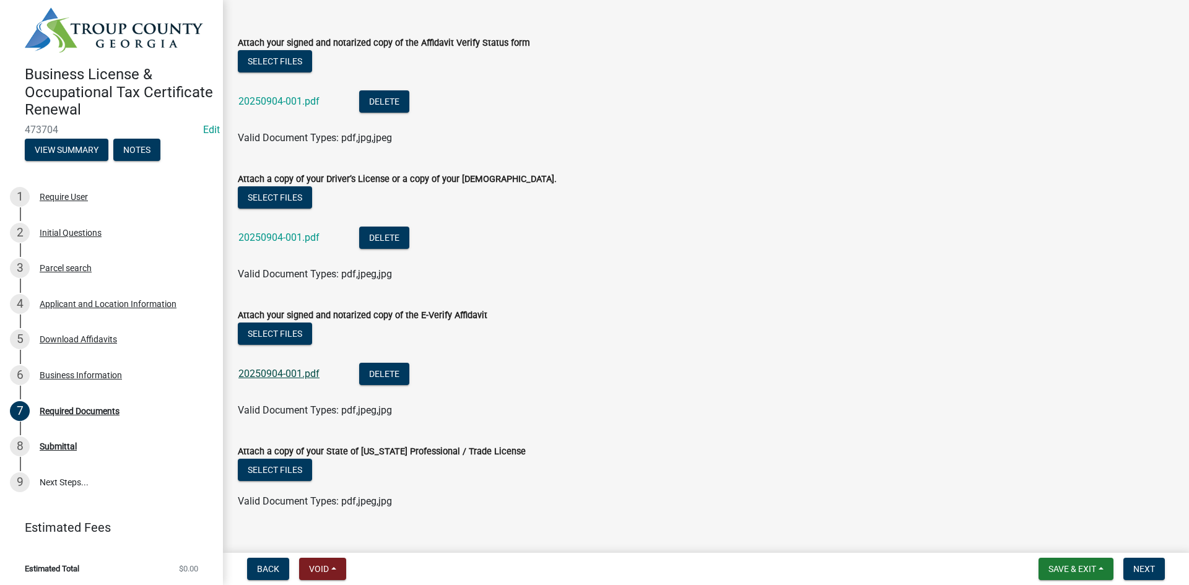
click at [307, 375] on link "20250904-001.pdf" at bounding box center [278, 374] width 81 height 12
click at [1138, 565] on span "Next" at bounding box center [1144, 569] width 22 height 10
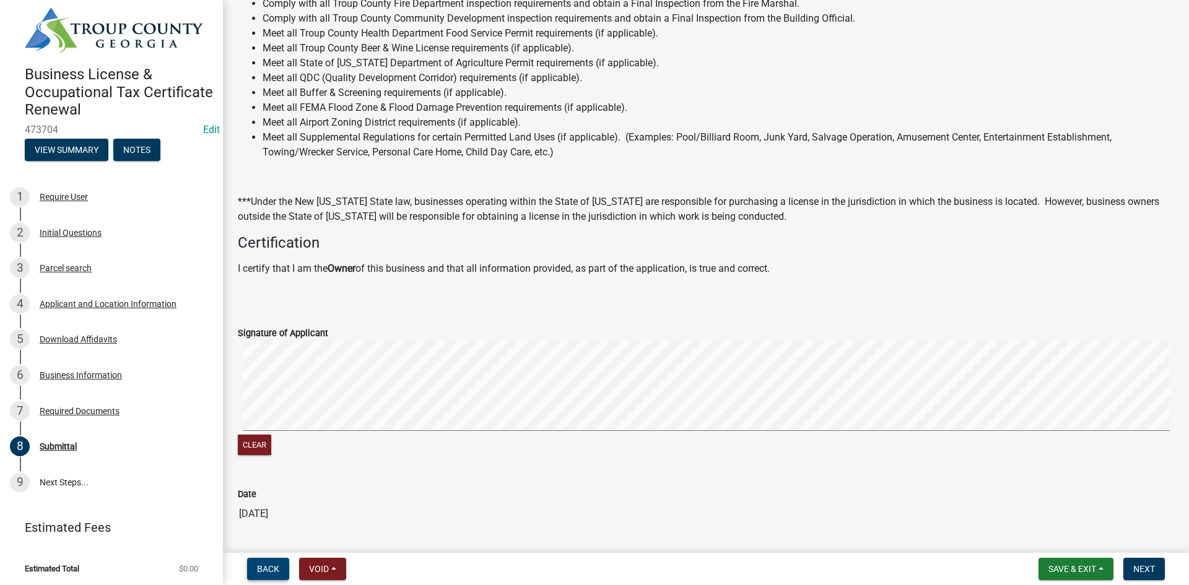
scroll to position [211, 0]
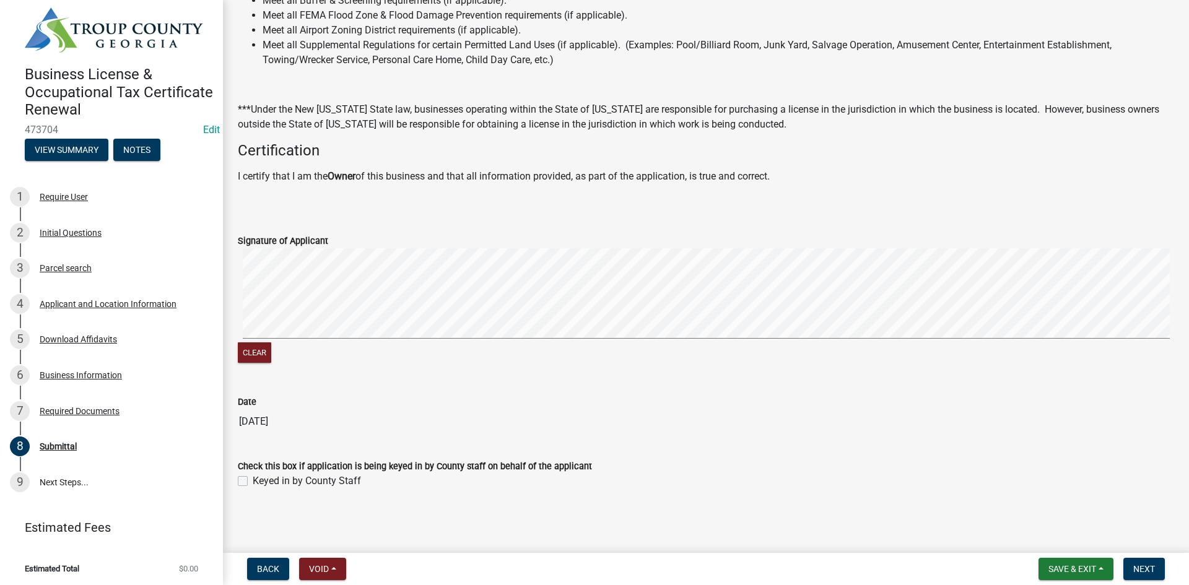
drag, startPoint x: 242, startPoint y: 481, endPoint x: 472, endPoint y: 520, distance: 233.7
click at [253, 481] on label "Keyed in by County Staff" at bounding box center [307, 481] width 108 height 15
click at [253, 481] on input "Keyed in by County Staff" at bounding box center [257, 478] width 8 height 8
checkbox input "true"
click at [1137, 573] on span "Next" at bounding box center [1144, 569] width 22 height 10
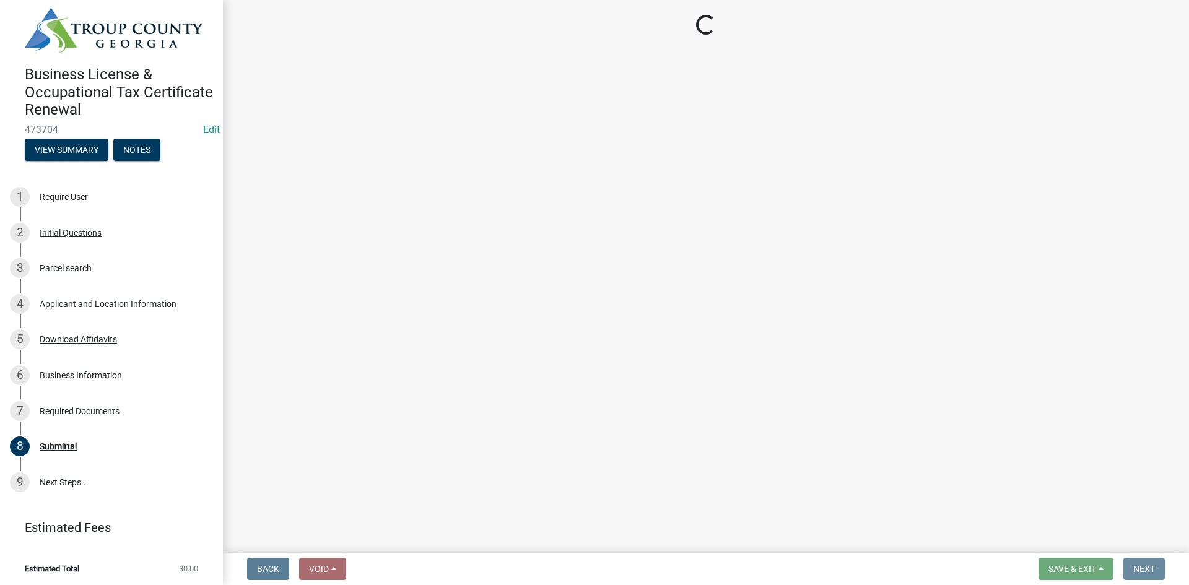
scroll to position [0, 0]
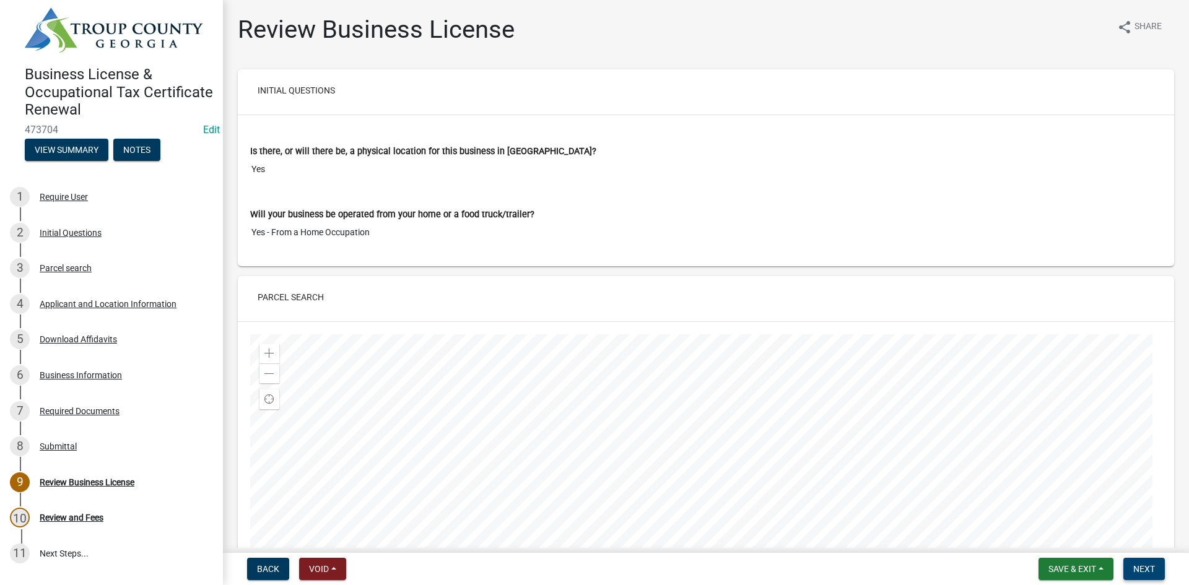
click at [1149, 571] on span "Next" at bounding box center [1144, 569] width 22 height 10
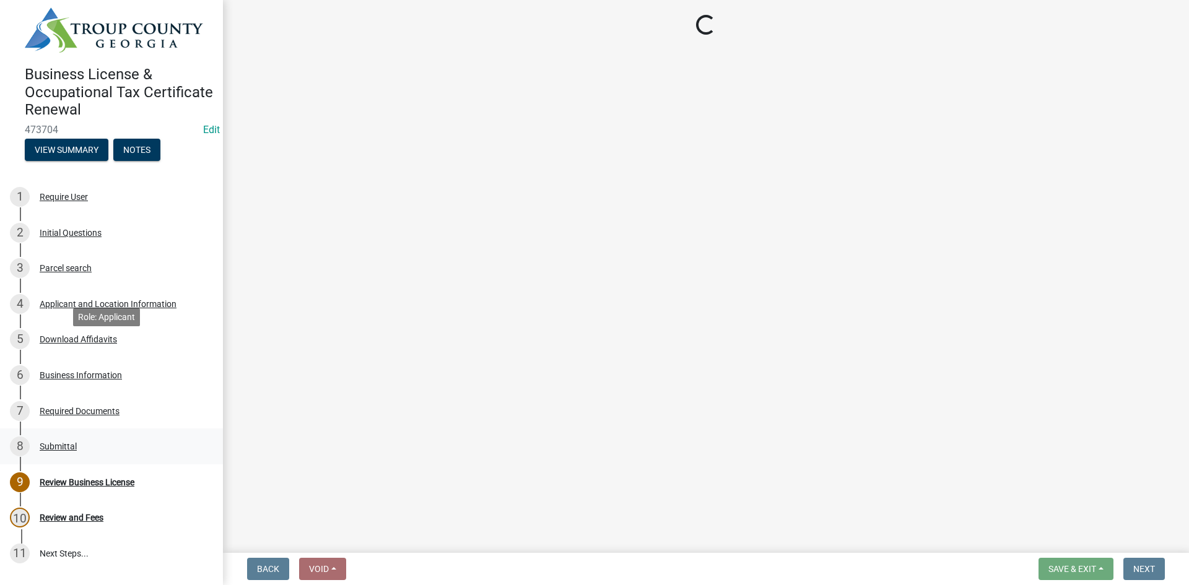
scroll to position [77, 0]
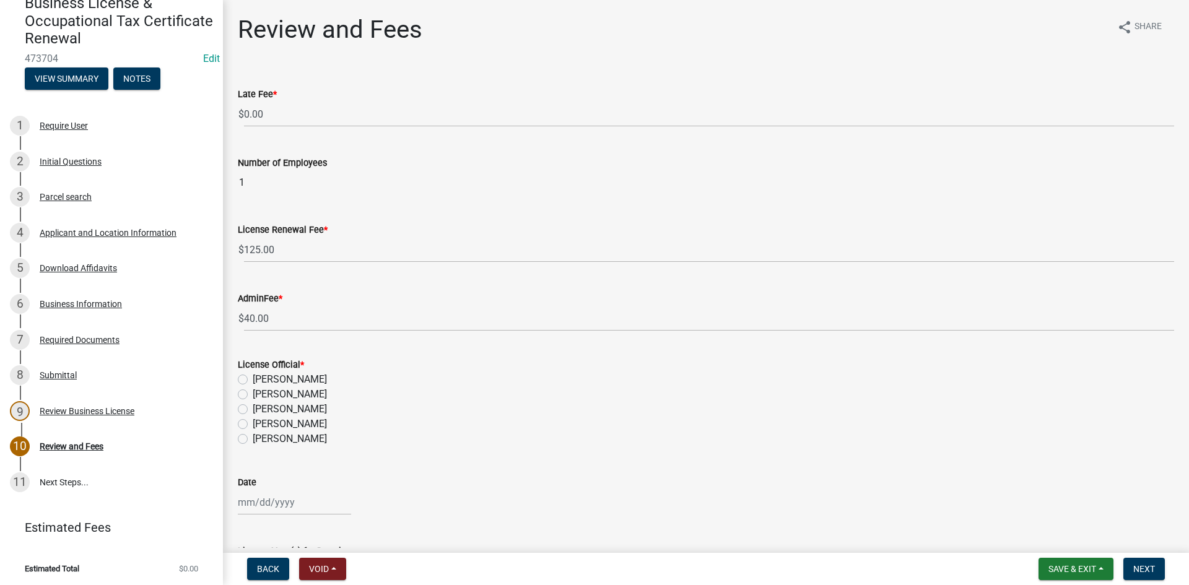
click at [253, 391] on label "[PERSON_NAME]" at bounding box center [290, 394] width 74 height 15
click at [253, 391] on input "[PERSON_NAME]" at bounding box center [257, 391] width 8 height 8
radio input "true"
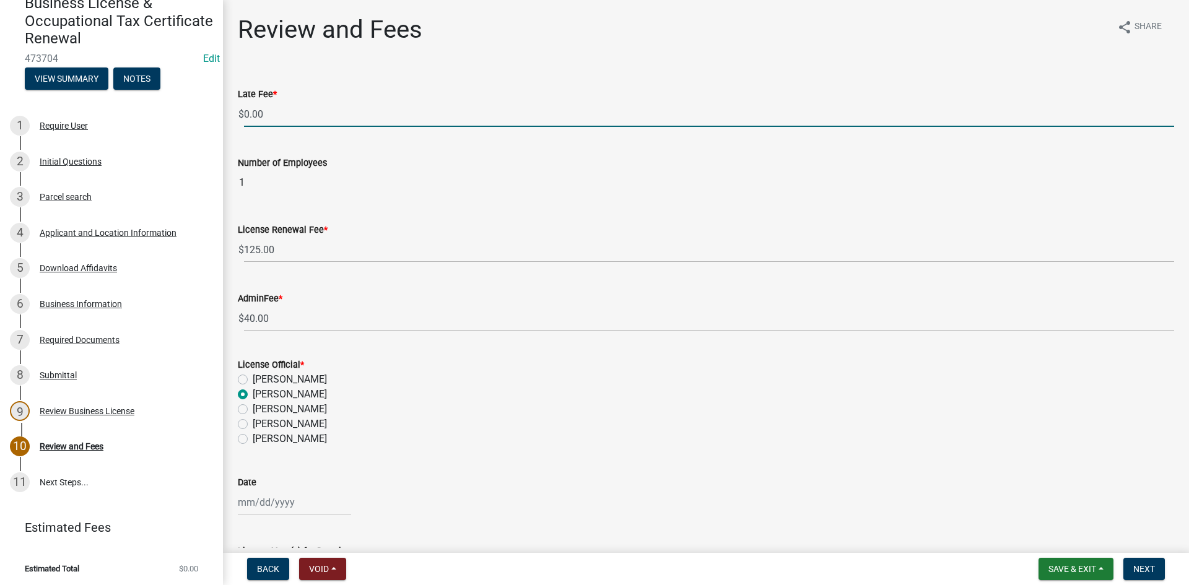
click at [318, 113] on input "0.00" at bounding box center [709, 114] width 930 height 25
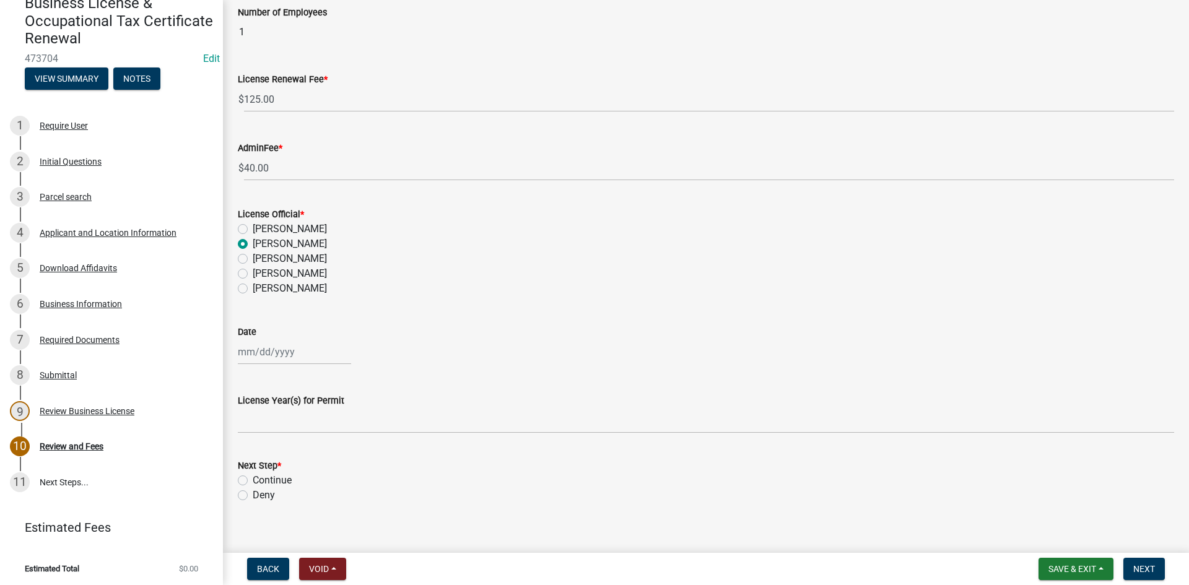
scroll to position [165, 0]
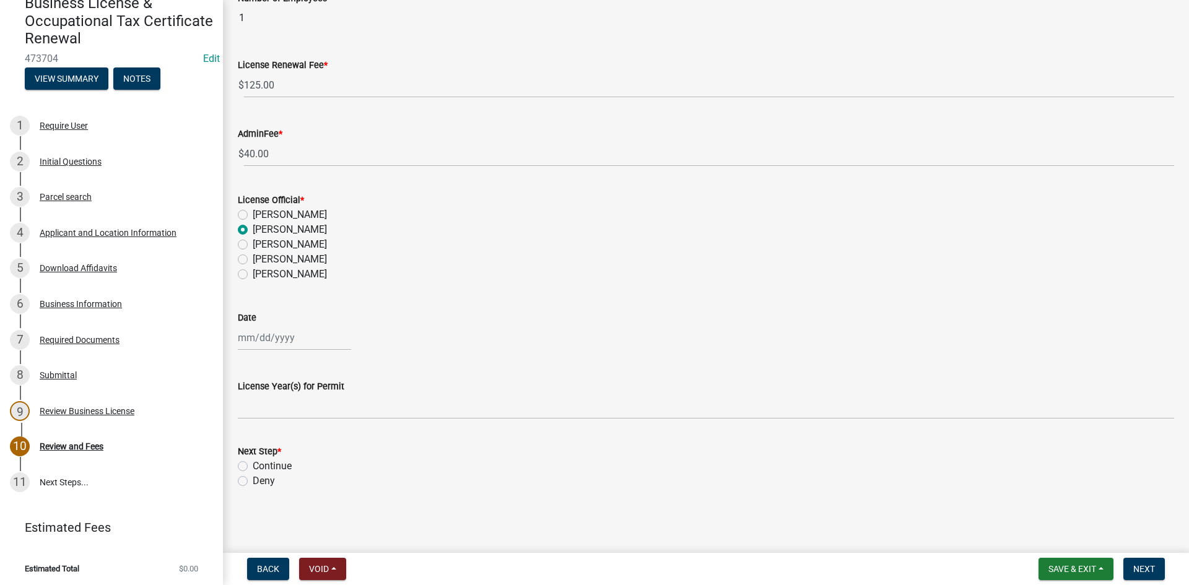
type input "12.50"
click at [264, 337] on div at bounding box center [294, 337] width 113 height 25
select select "9"
select select "2025"
click at [316, 408] on div "4" at bounding box center [310, 404] width 20 height 20
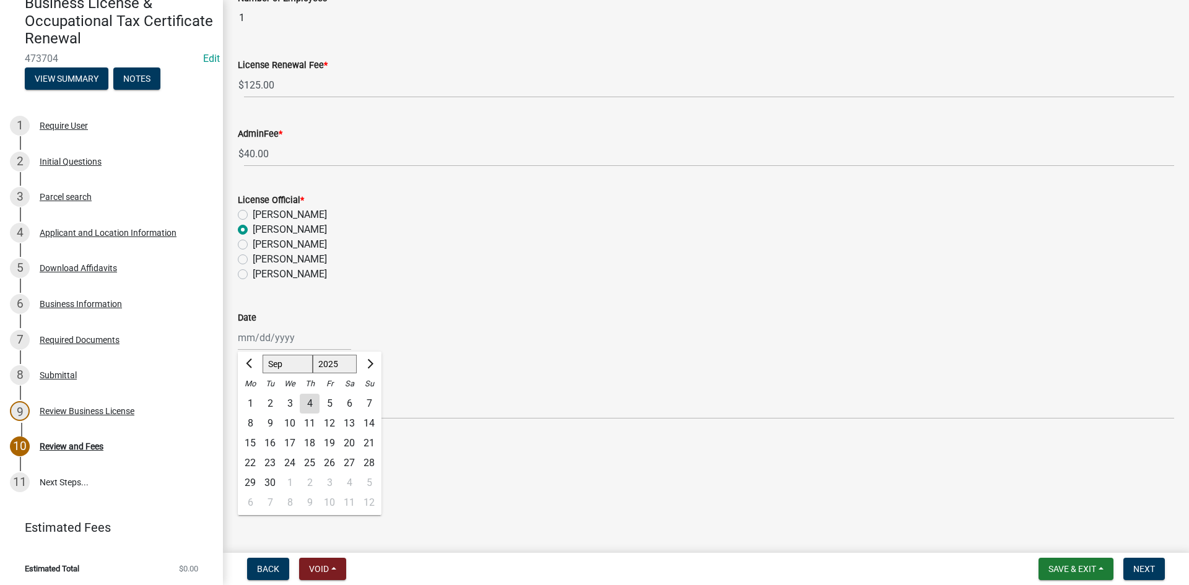
type input "[DATE]"
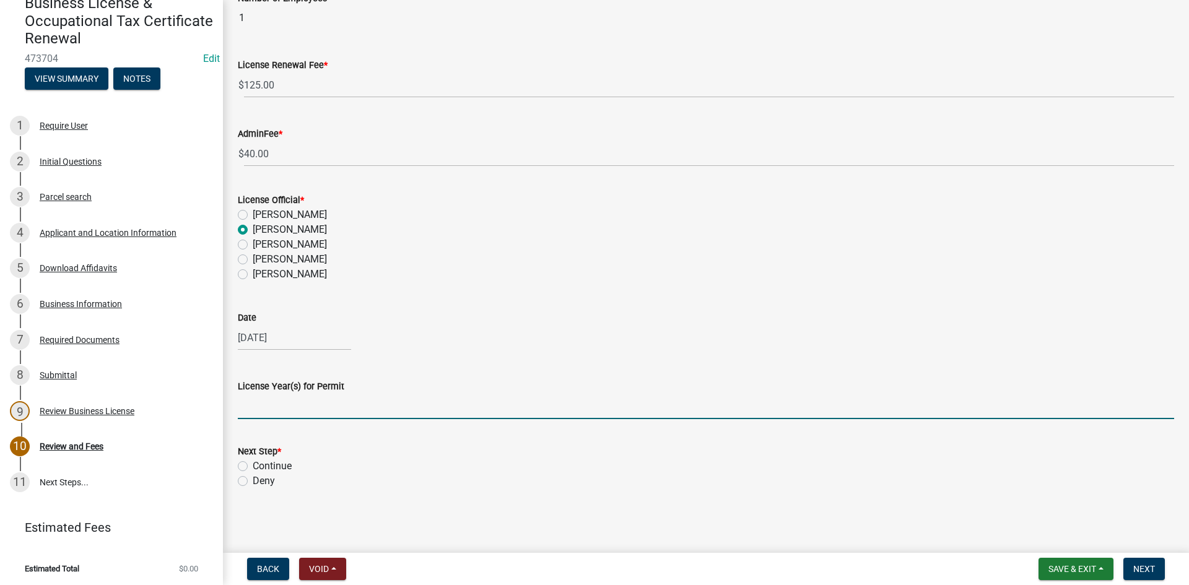
click at [304, 409] on input "License Year(s) for Permit" at bounding box center [706, 406] width 936 height 25
type input "2025"
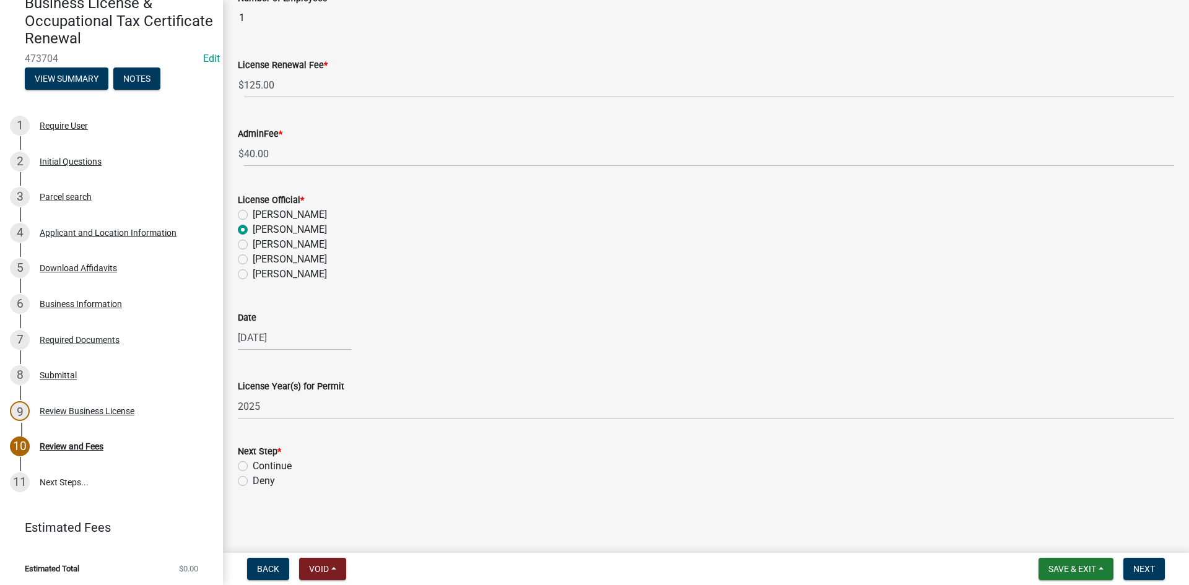
click at [253, 464] on label "Continue" at bounding box center [272, 466] width 39 height 15
click at [253, 464] on input "Continue" at bounding box center [257, 463] width 8 height 8
radio input "true"
click at [1159, 570] on button "Next" at bounding box center [1143, 569] width 41 height 22
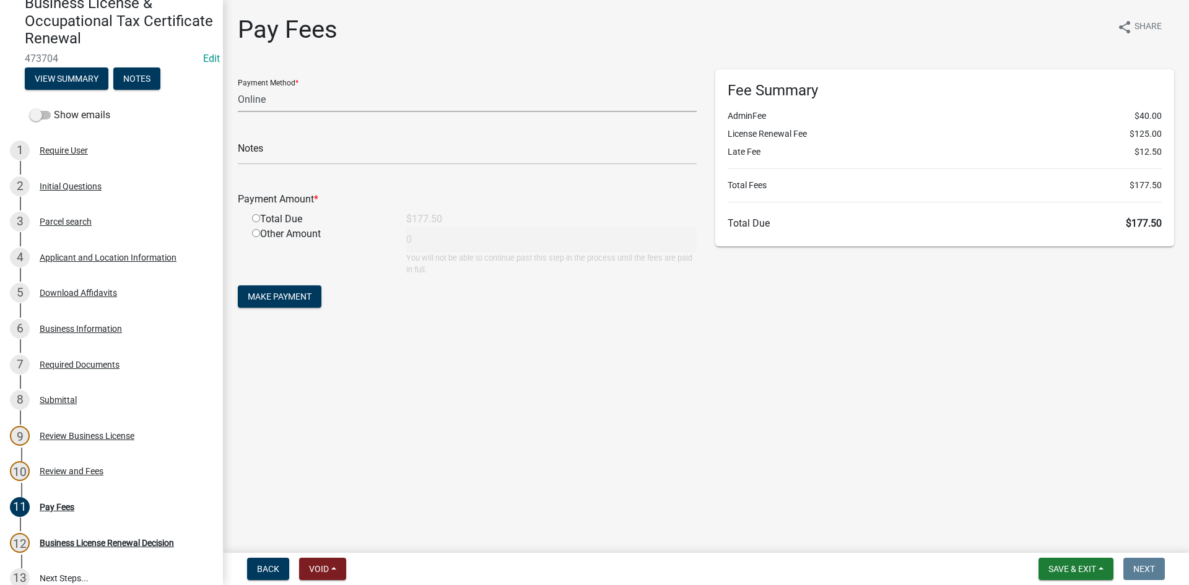
click at [394, 104] on select "Credit Card POS Check Cash Online" at bounding box center [467, 99] width 459 height 25
select select "1: 0"
click at [238, 87] on select "Credit Card POS Check Cash Online" at bounding box center [467, 99] width 459 height 25
click at [316, 158] on input "text" at bounding box center [467, 151] width 459 height 25
type input "2840"
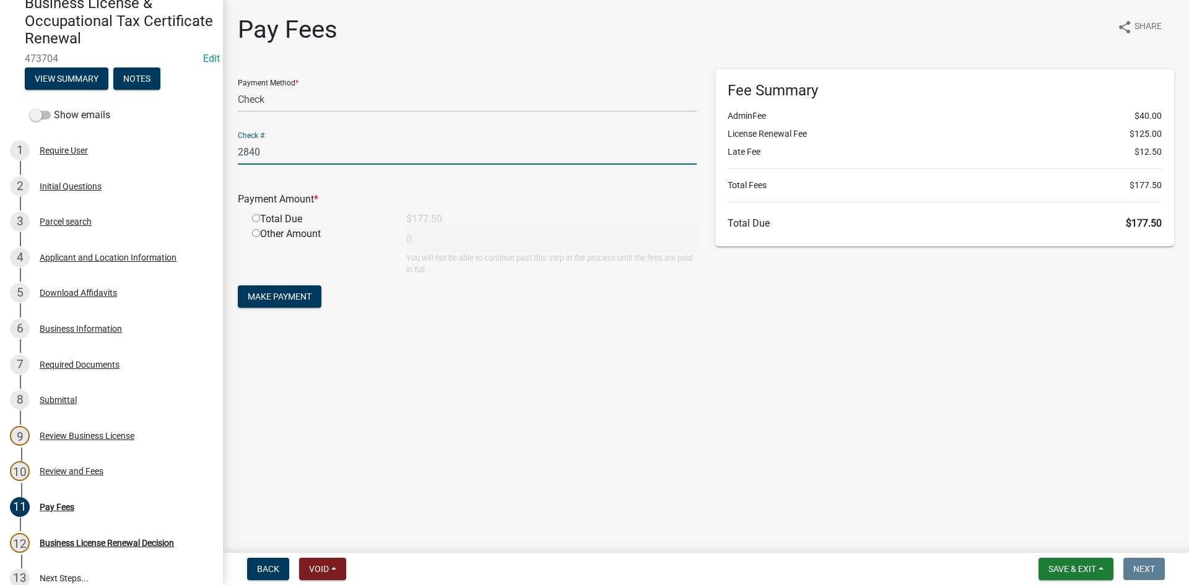
click at [253, 219] on input "radio" at bounding box center [256, 218] width 8 height 8
radio input "true"
type input "177.5"
click at [286, 298] on span "Make Payment" at bounding box center [280, 297] width 64 height 10
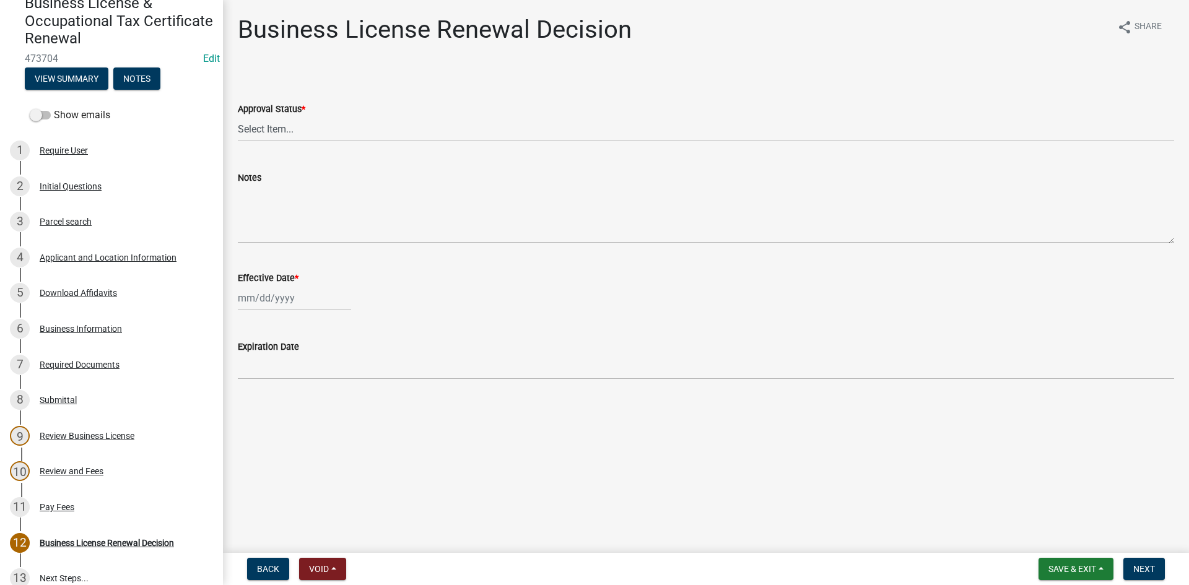
click at [302, 116] on div "Approval Status *" at bounding box center [706, 109] width 936 height 15
click at [293, 137] on select "Select Item... Approved Denied" at bounding box center [706, 128] width 936 height 25
click at [238, 116] on select "Select Item... Approved Denied" at bounding box center [706, 128] width 936 height 25
select select "f651662c-4bed-4126-b85e-e21492437d4c"
click at [270, 290] on div at bounding box center [294, 297] width 113 height 25
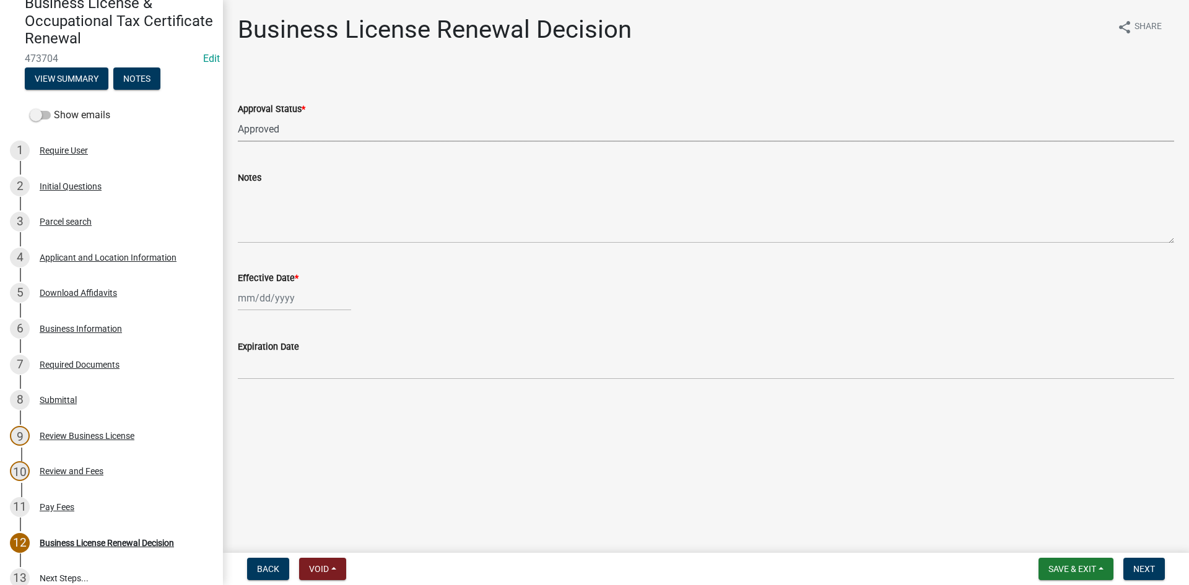
select select "9"
select select "2025"
click at [305, 367] on div "4" at bounding box center [310, 364] width 20 height 20
type input "[DATE]"
click at [312, 360] on main "Business License Renewal Decision share Share Approval Status * Select Item... …" at bounding box center [706, 274] width 966 height 548
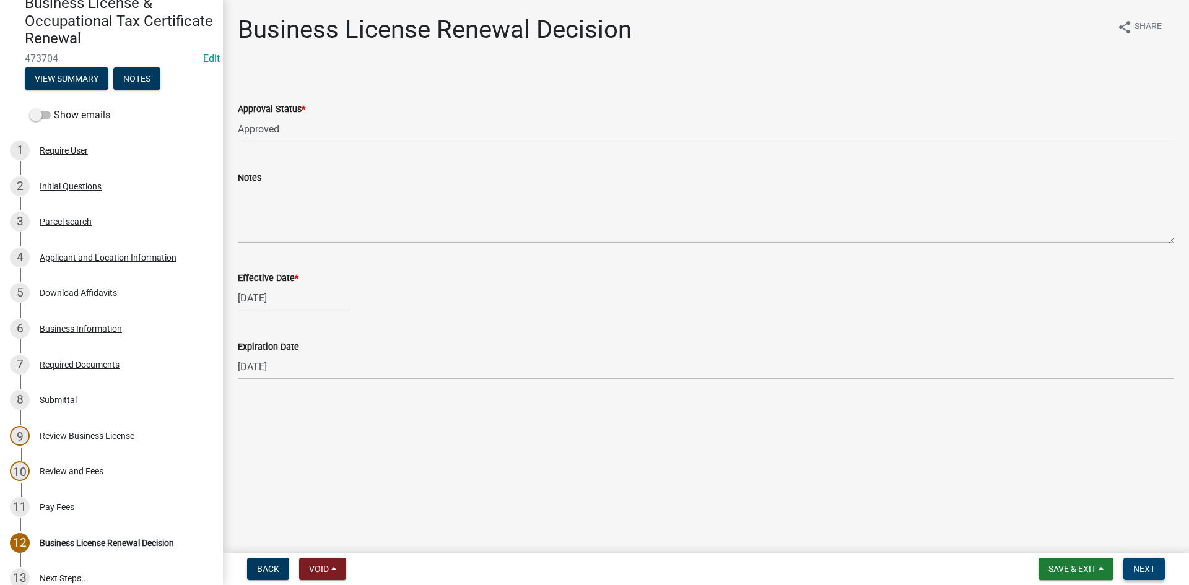
click at [1135, 569] on span "Next" at bounding box center [1144, 569] width 22 height 10
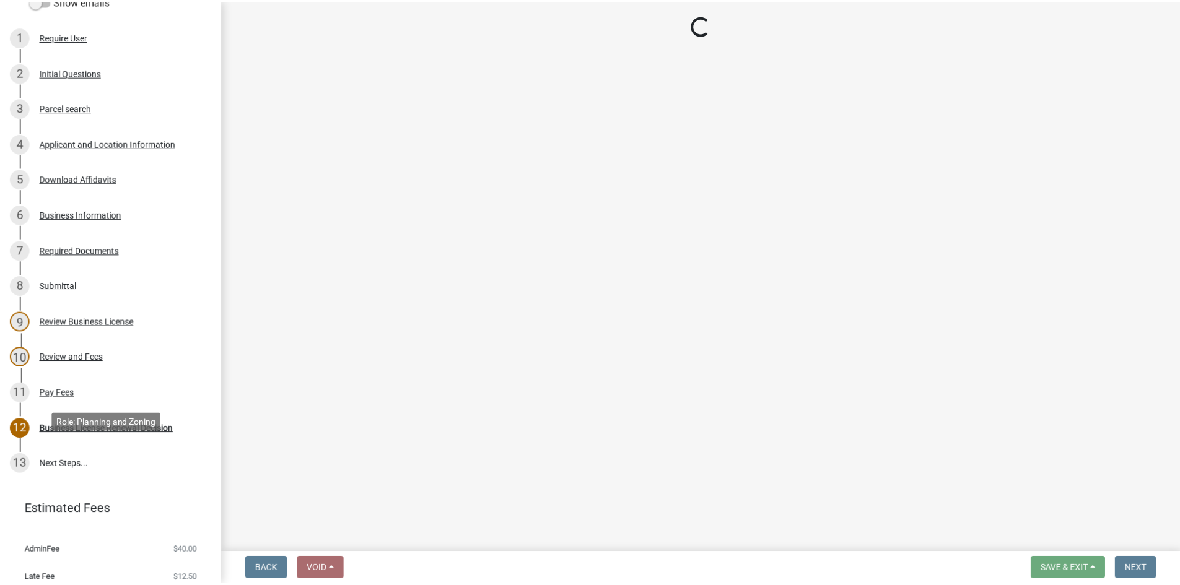
scroll to position [256, 0]
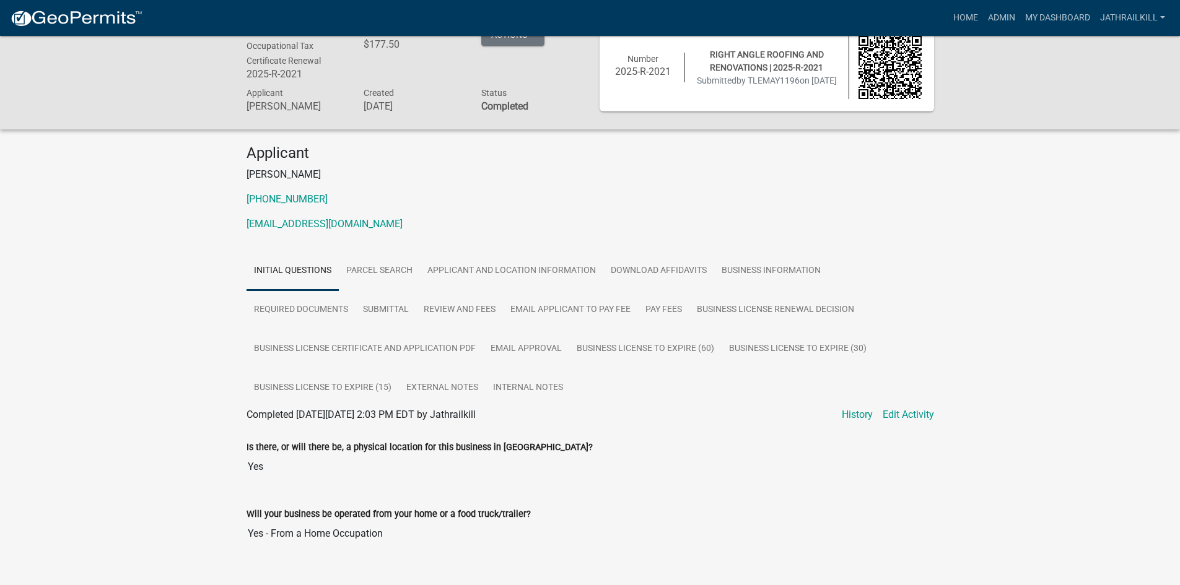
scroll to position [48, 0]
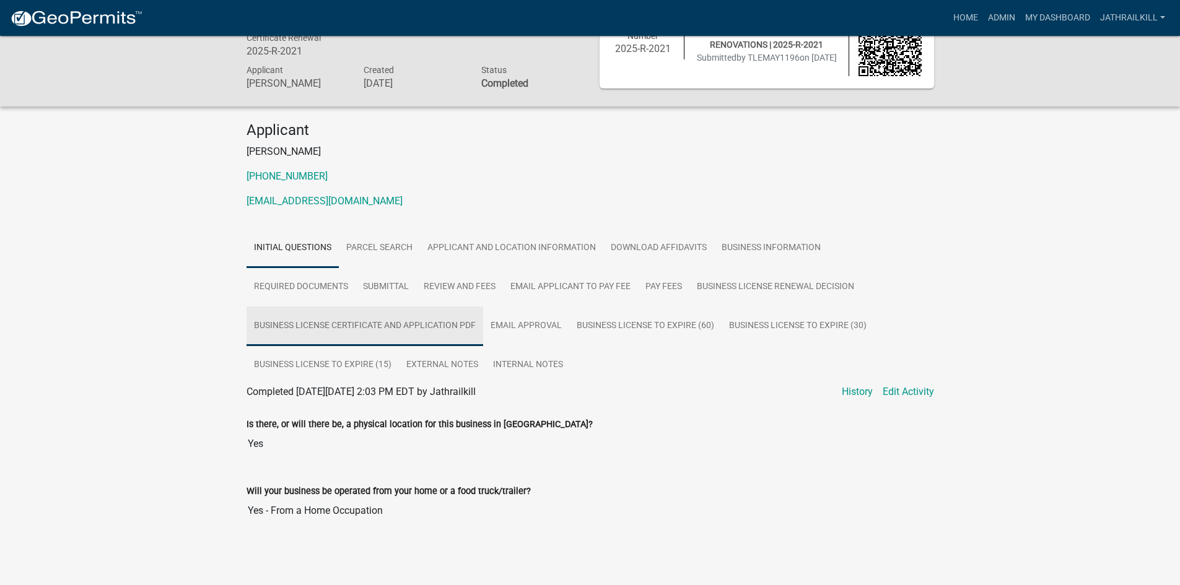
click at [407, 331] on link "Business License Certificate And Application PDF" at bounding box center [364, 327] width 237 height 40
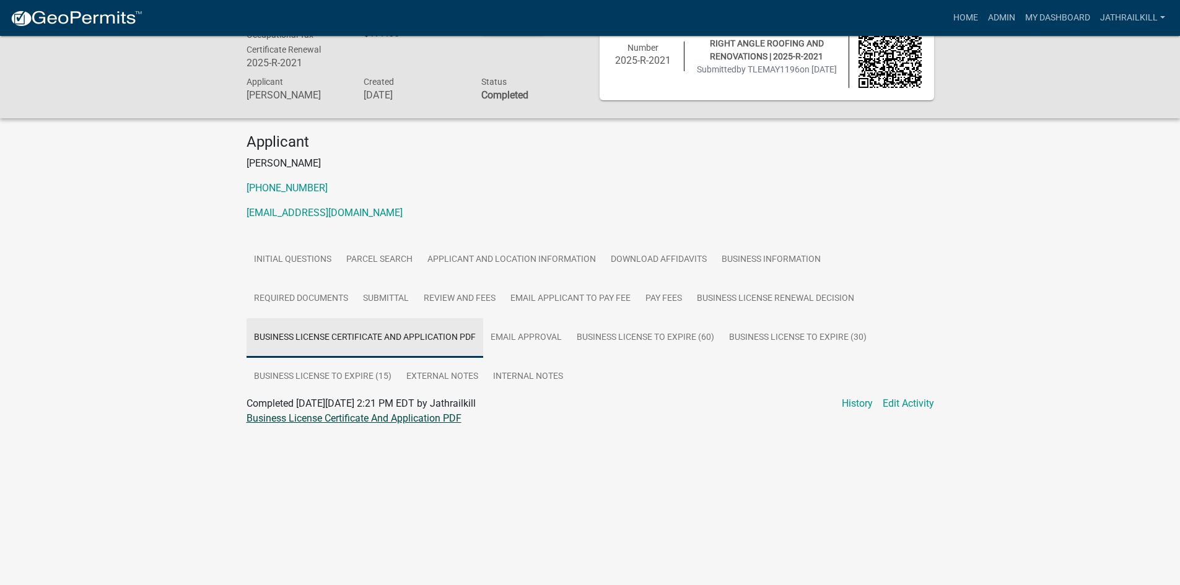
scroll to position [36, 0]
click at [350, 424] on link "Business License Certificate And Application PDF" at bounding box center [353, 418] width 215 height 12
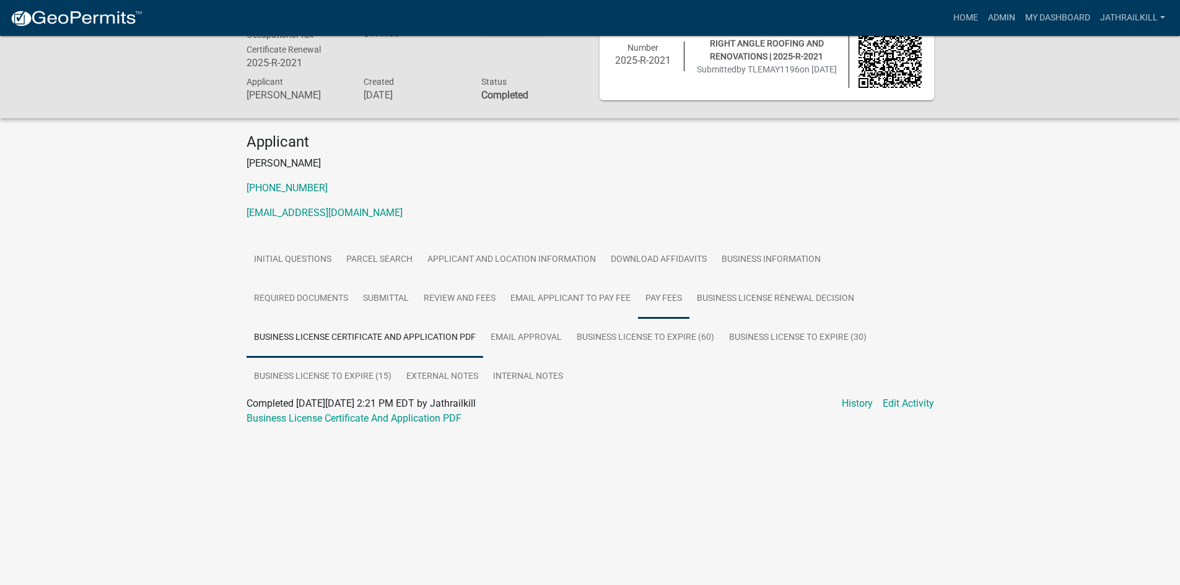
click at [675, 300] on link "Pay Fees" at bounding box center [663, 299] width 51 height 40
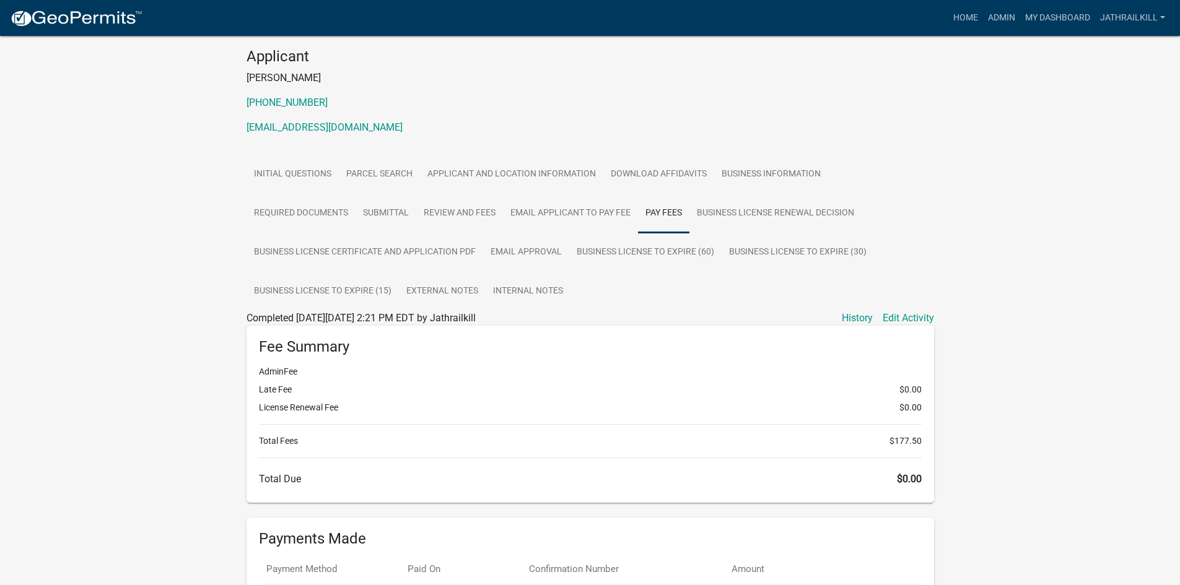
scroll to position [264, 0]
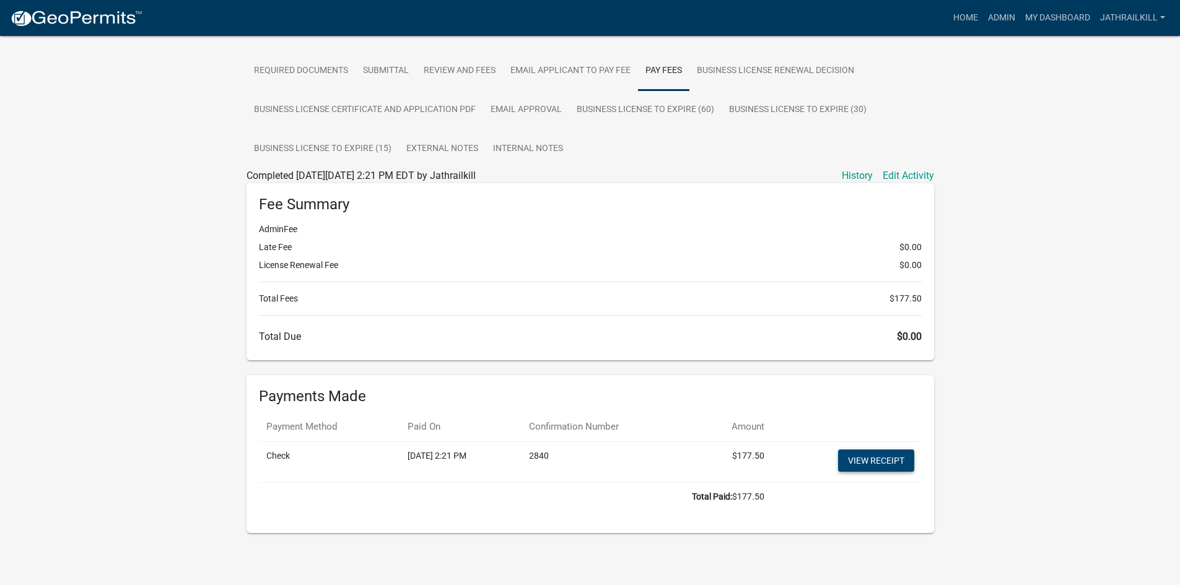
click at [866, 458] on link "View receipt" at bounding box center [876, 461] width 76 height 22
click at [994, 20] on link "Admin" at bounding box center [1001, 18] width 37 height 24
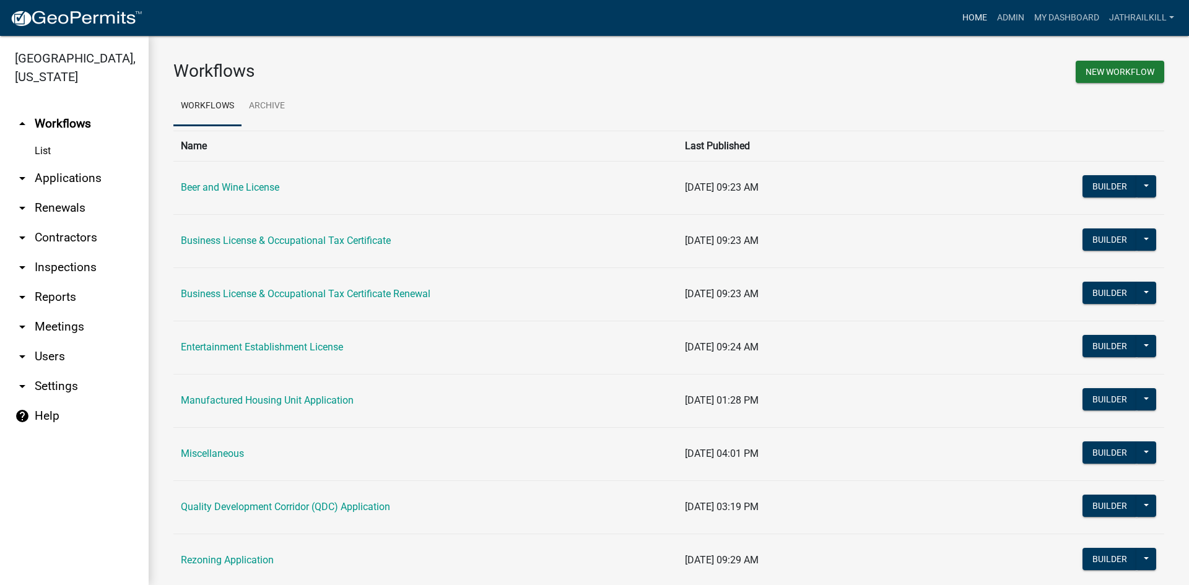
drag, startPoint x: 990, startPoint y: 20, endPoint x: 966, endPoint y: 16, distance: 24.5
click at [966, 16] on link "Home" at bounding box center [974, 18] width 35 height 24
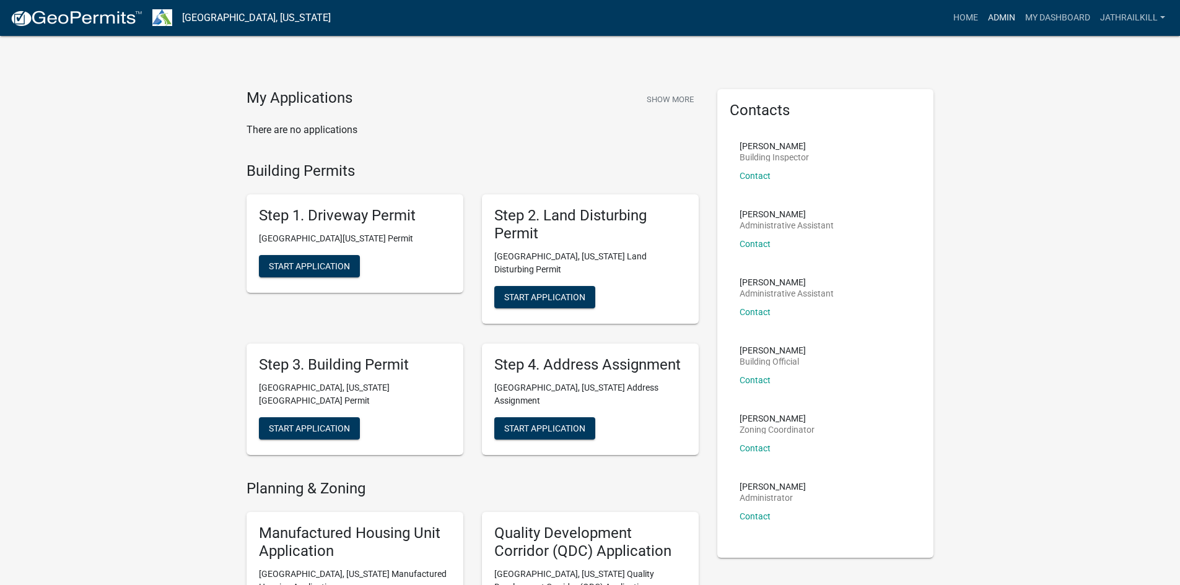
click at [999, 18] on link "Admin" at bounding box center [1001, 18] width 37 height 24
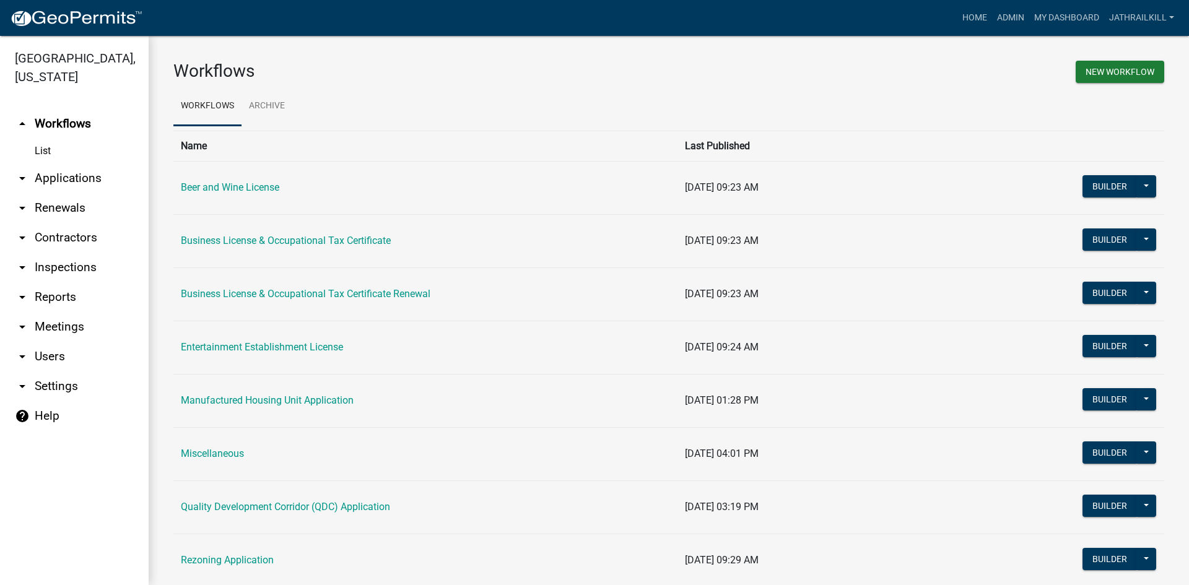
click at [111, 167] on link "arrow_drop_down Applications" at bounding box center [74, 178] width 149 height 30
